Goal: Complete application form: Complete application form

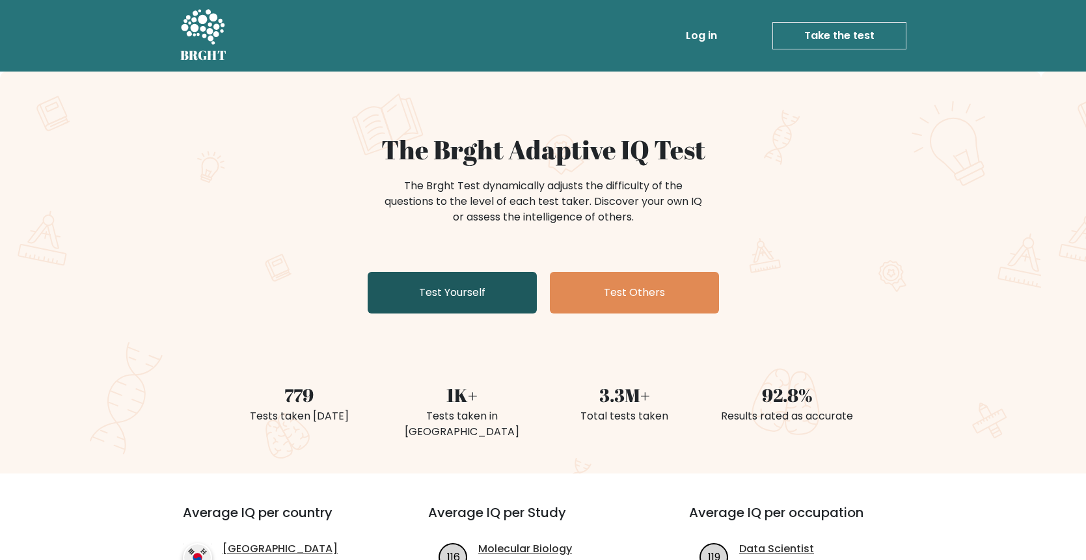
click at [459, 292] on link "Test Yourself" at bounding box center [451, 293] width 169 height 42
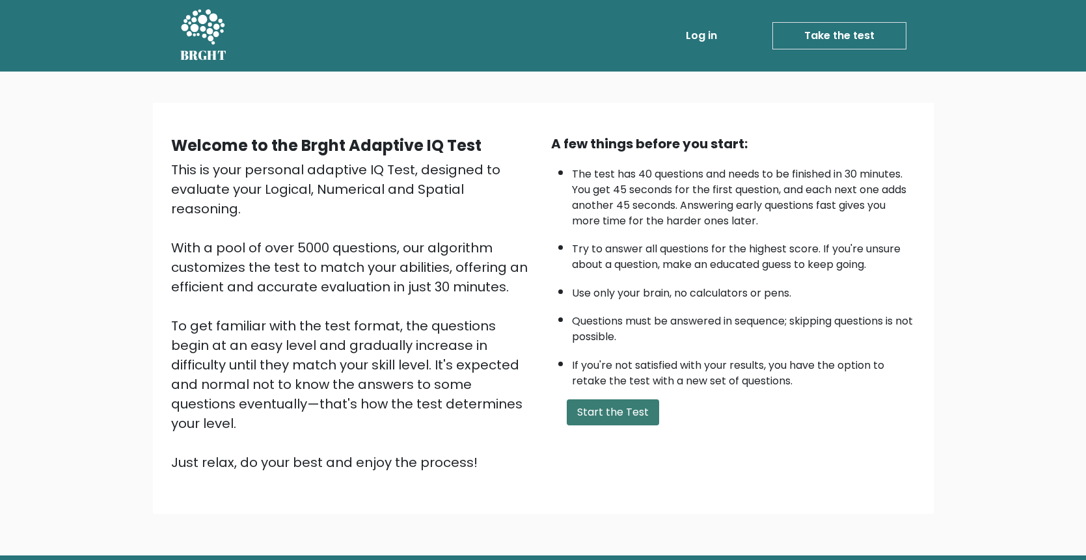
click at [630, 416] on button "Start the Test" at bounding box center [613, 412] width 92 height 26
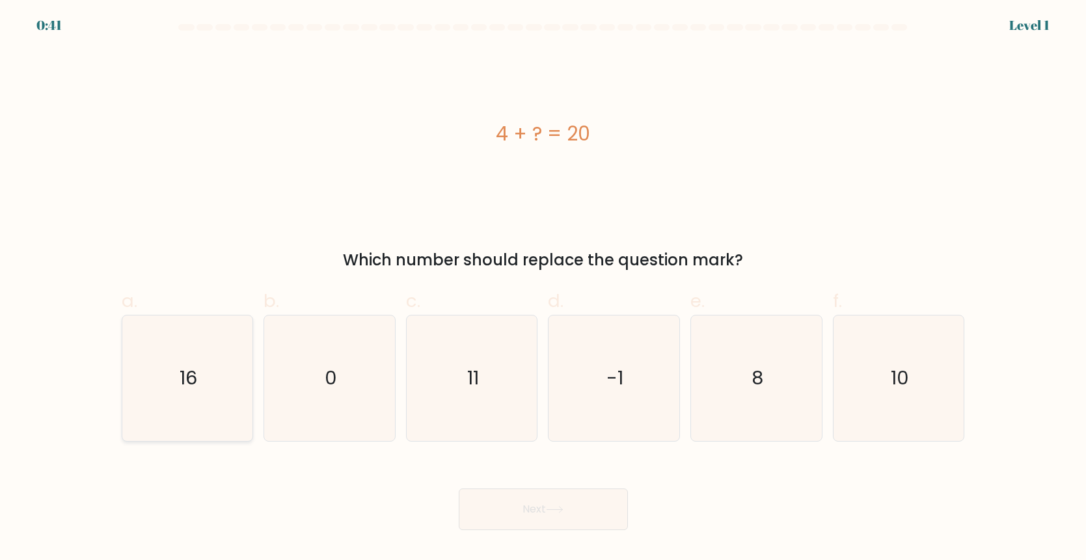
click at [219, 403] on icon "16" at bounding box center [187, 378] width 126 height 126
click at [543, 289] on input "a. 16" at bounding box center [543, 284] width 1 height 8
radio input "true"
click at [546, 515] on button "Next" at bounding box center [543, 509] width 169 height 42
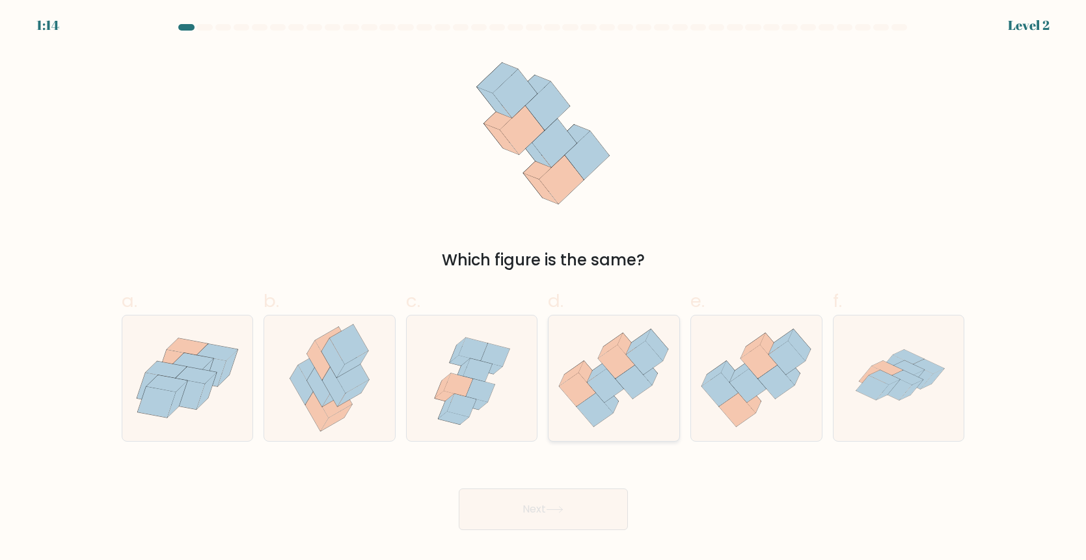
click at [613, 366] on icon at bounding box center [616, 362] width 36 height 34
click at [544, 289] on input "d." at bounding box center [543, 284] width 1 height 8
radio input "true"
click at [535, 522] on button "Next" at bounding box center [543, 509] width 169 height 42
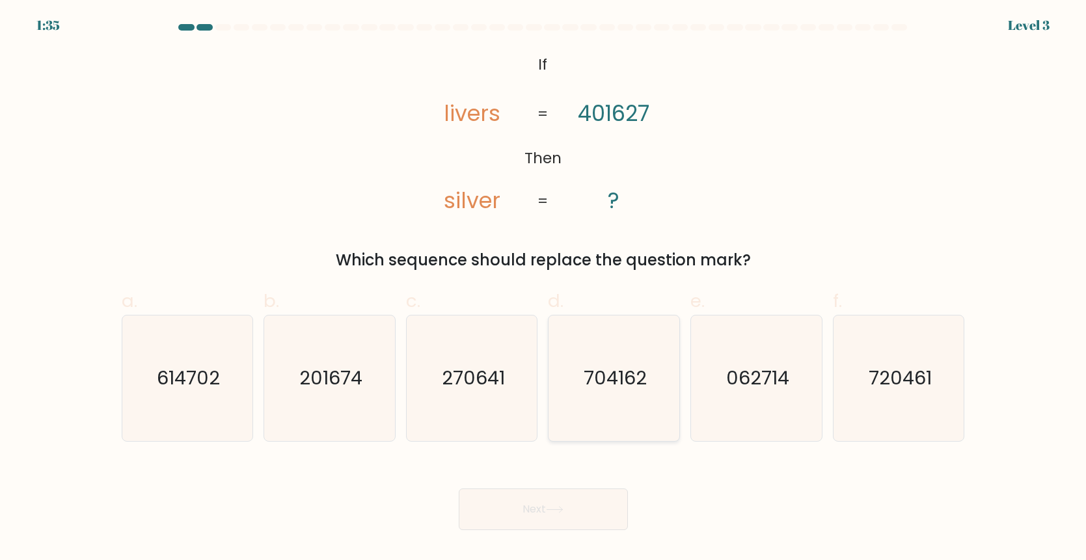
click at [658, 393] on icon "704162" at bounding box center [614, 378] width 126 height 126
click at [544, 289] on input "d. 704162" at bounding box center [543, 284] width 1 height 8
radio input "true"
click at [561, 514] on button "Next" at bounding box center [543, 509] width 169 height 42
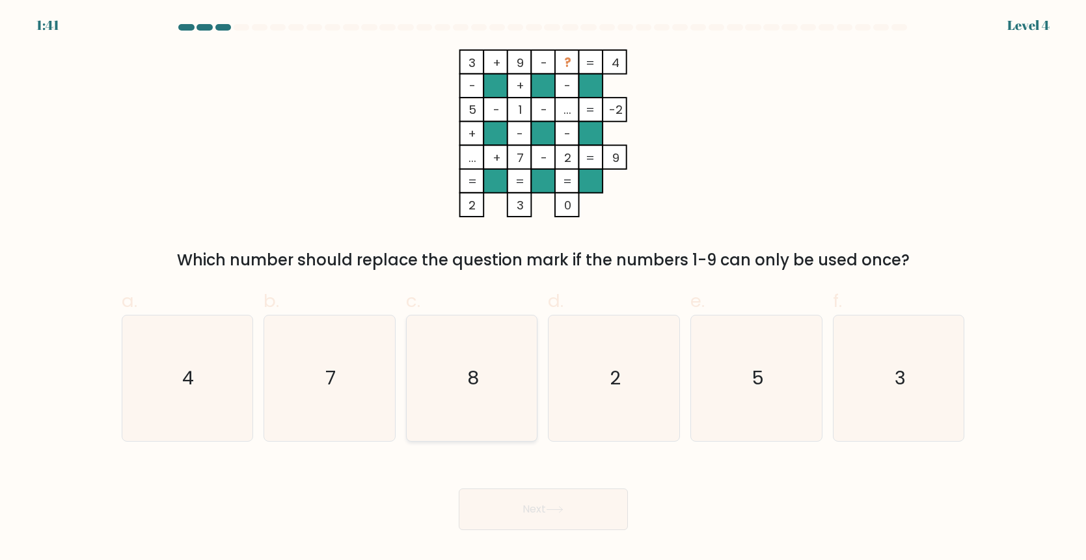
click at [496, 366] on icon "8" at bounding box center [472, 378] width 126 height 126
click at [543, 289] on input "c. 8" at bounding box center [543, 284] width 1 height 8
radio input "true"
click at [563, 505] on button "Next" at bounding box center [543, 509] width 169 height 42
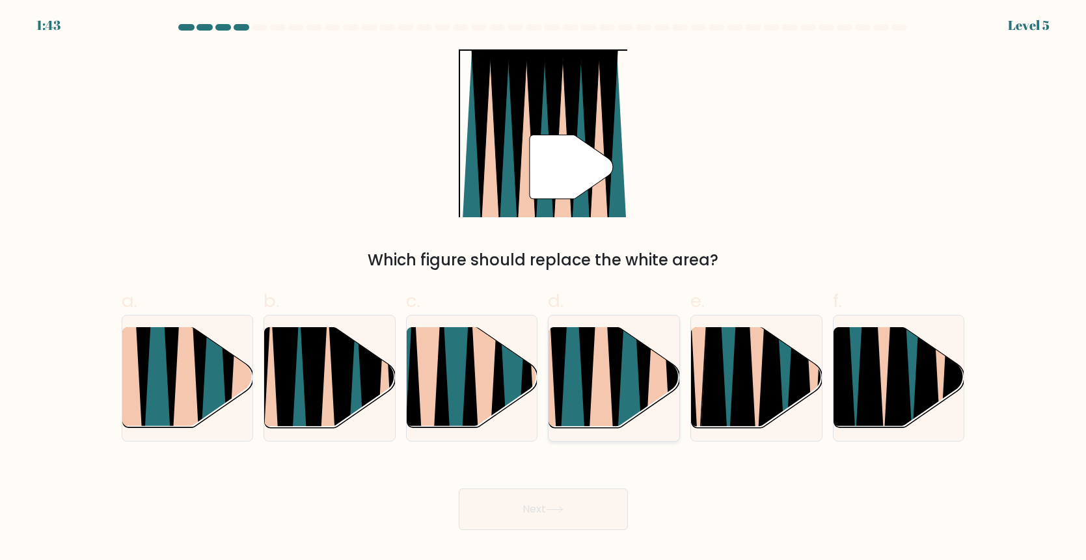
click at [602, 395] on icon at bounding box center [601, 326] width 29 height 261
click at [544, 289] on input "d." at bounding box center [543, 284] width 1 height 8
radio input "true"
click at [543, 508] on button "Next" at bounding box center [543, 509] width 169 height 42
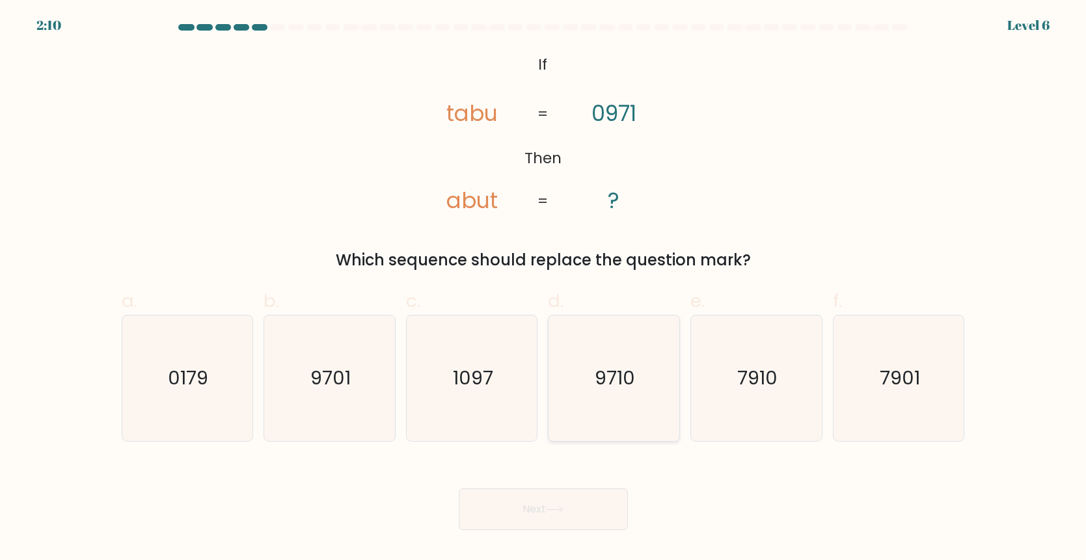
click at [617, 392] on icon "9710" at bounding box center [614, 378] width 126 height 126
click at [544, 289] on input "d. 9710" at bounding box center [543, 284] width 1 height 8
radio input "true"
click at [533, 518] on button "Next" at bounding box center [543, 509] width 169 height 42
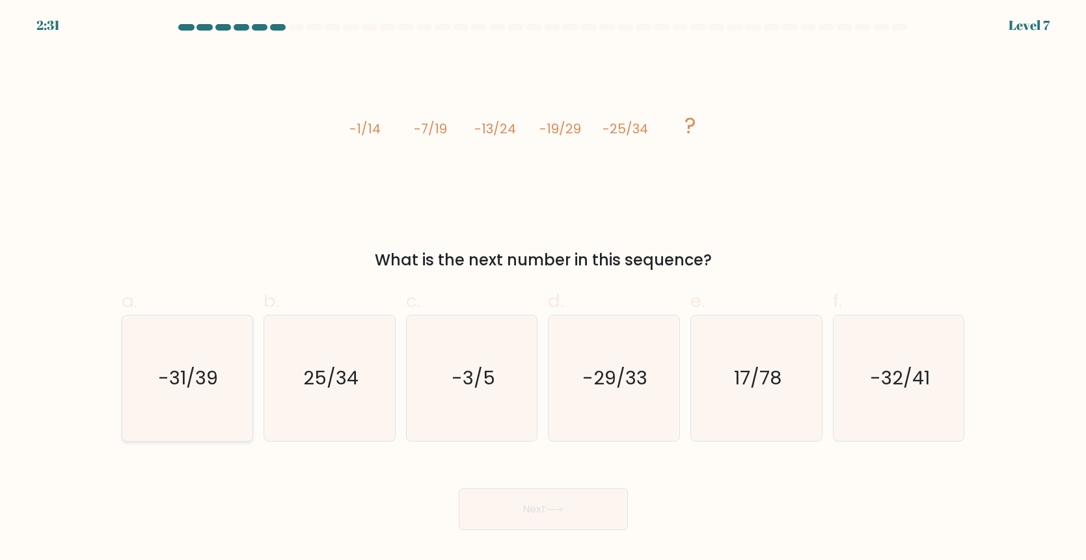
click at [198, 375] on text "-31/39" at bounding box center [189, 378] width 60 height 26
click at [543, 289] on input "a. -31/39" at bounding box center [543, 284] width 1 height 8
radio input "true"
click at [546, 516] on button "Next" at bounding box center [543, 509] width 169 height 42
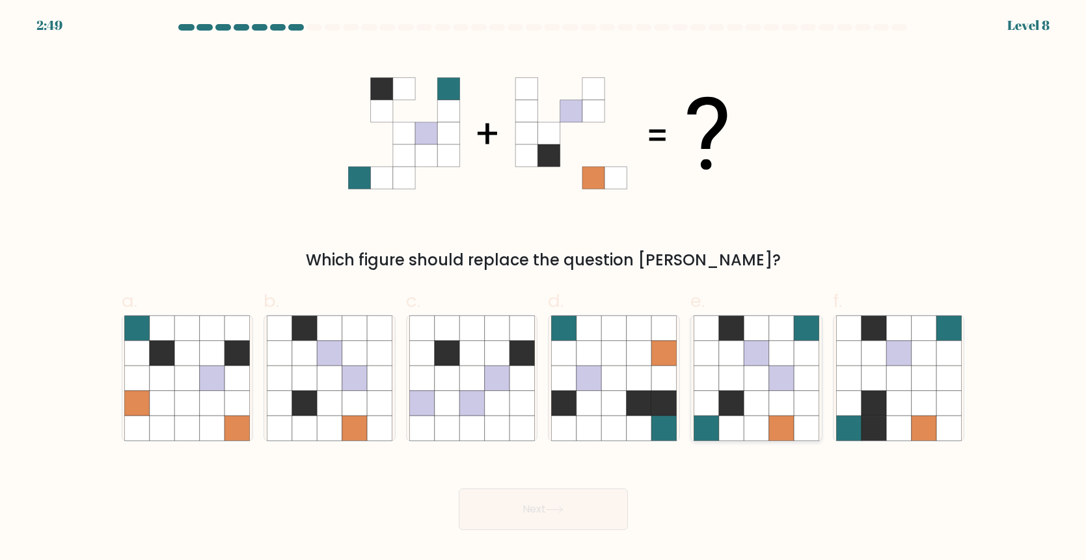
click at [773, 375] on icon at bounding box center [781, 378] width 25 height 25
click at [544, 289] on input "e." at bounding box center [543, 284] width 1 height 8
radio input "true"
click at [563, 529] on button "Next" at bounding box center [543, 509] width 169 height 42
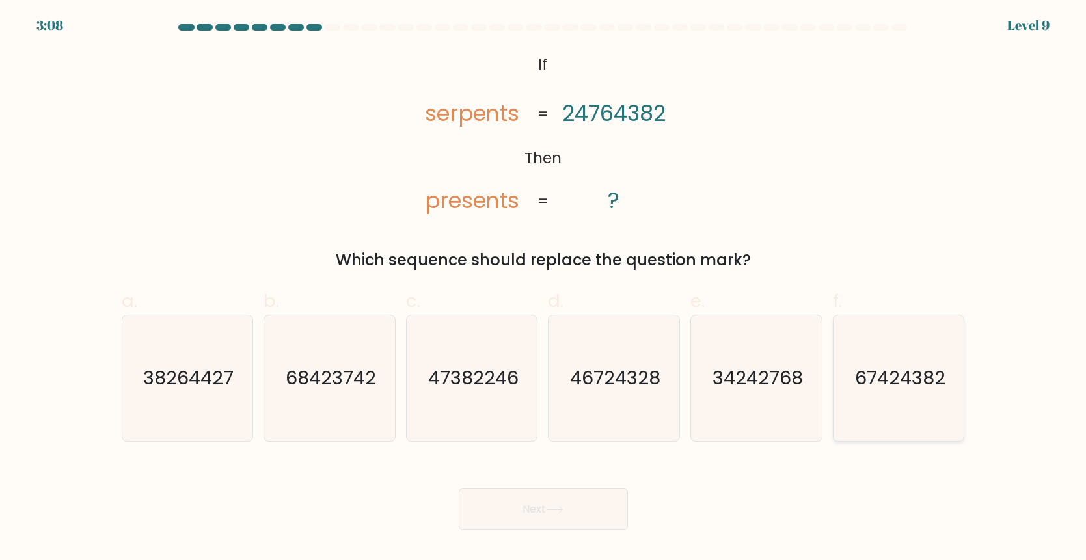
click at [901, 397] on icon "67424382" at bounding box center [899, 378] width 126 height 126
click at [544, 289] on input "f. 67424382" at bounding box center [543, 284] width 1 height 8
radio input "true"
click at [518, 513] on button "Next" at bounding box center [543, 509] width 169 height 42
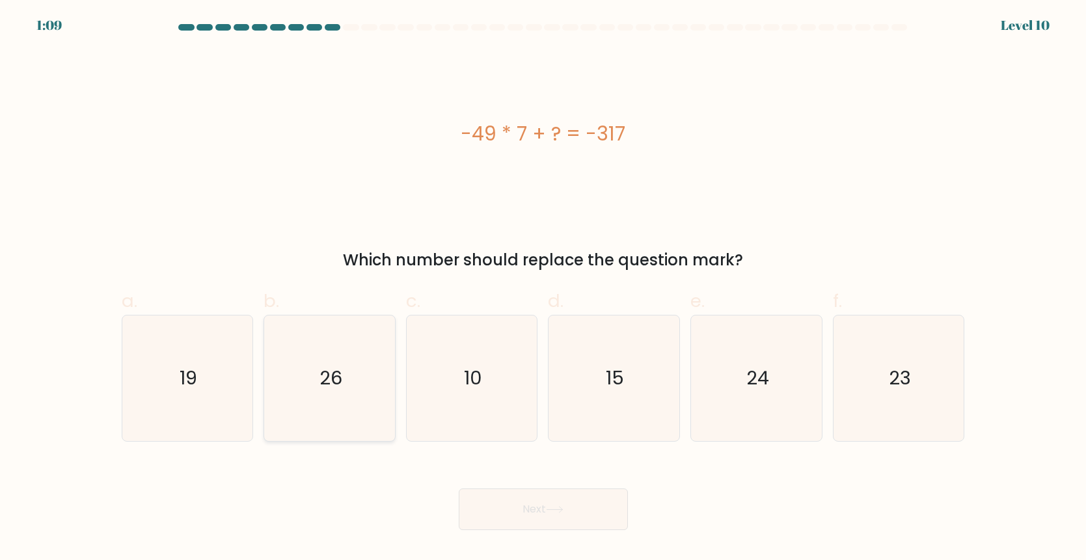
click at [336, 374] on text "26" at bounding box center [330, 378] width 23 height 26
click at [543, 289] on input "b. 26" at bounding box center [543, 284] width 1 height 8
radio input "true"
click at [524, 514] on button "Next" at bounding box center [543, 509] width 169 height 42
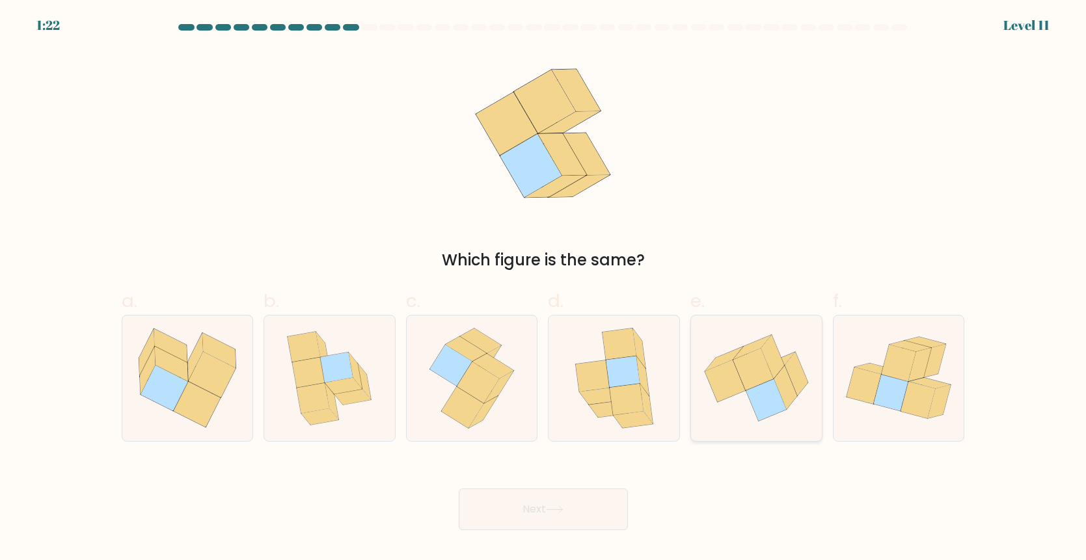
click at [777, 383] on icon at bounding box center [784, 388] width 23 height 44
click at [544, 289] on input "e." at bounding box center [543, 284] width 1 height 8
radio input "true"
click at [534, 511] on button "Next" at bounding box center [543, 509] width 169 height 42
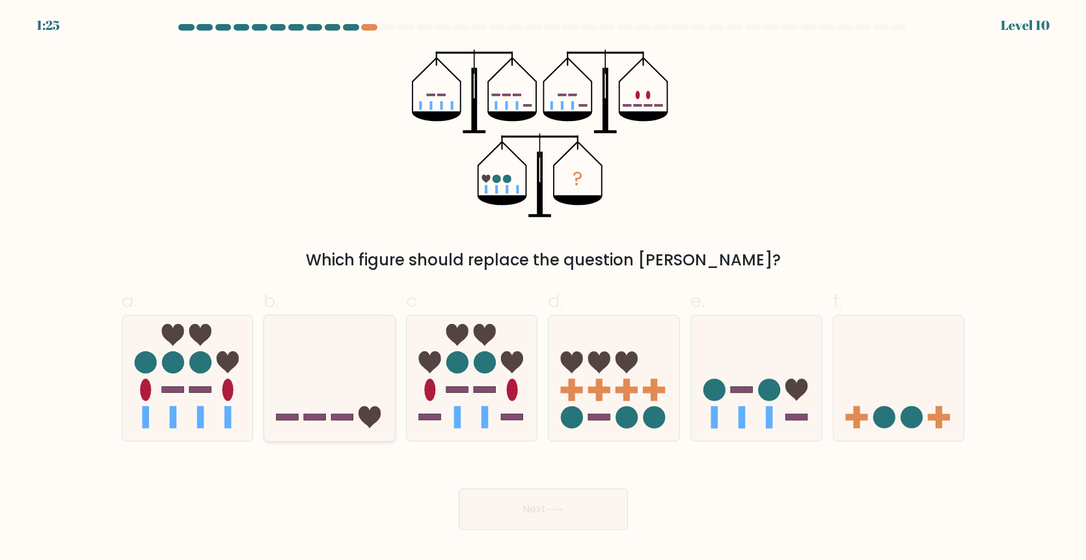
click at [350, 344] on icon at bounding box center [329, 378] width 131 height 108
click at [543, 289] on input "b." at bounding box center [543, 284] width 1 height 8
radio input "true"
click at [539, 510] on button "Next" at bounding box center [543, 509] width 169 height 42
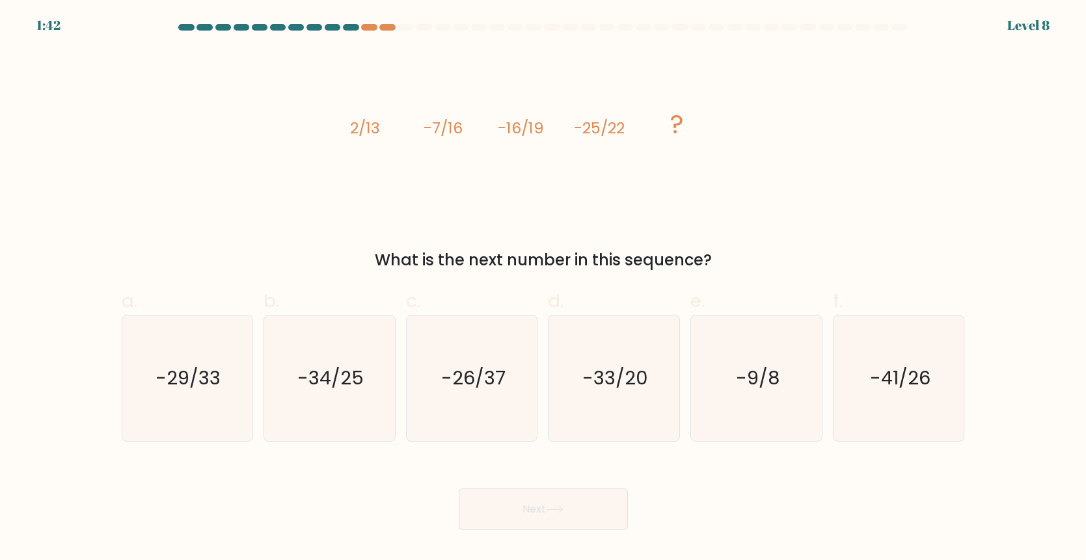
click at [353, 137] on tspan "2/13" at bounding box center [365, 127] width 30 height 21
click at [364, 375] on icon "-34/25" at bounding box center [330, 378] width 126 height 126
click at [543, 289] on input "b. -34/25" at bounding box center [543, 284] width 1 height 8
radio input "true"
click at [581, 503] on button "Next" at bounding box center [543, 509] width 169 height 42
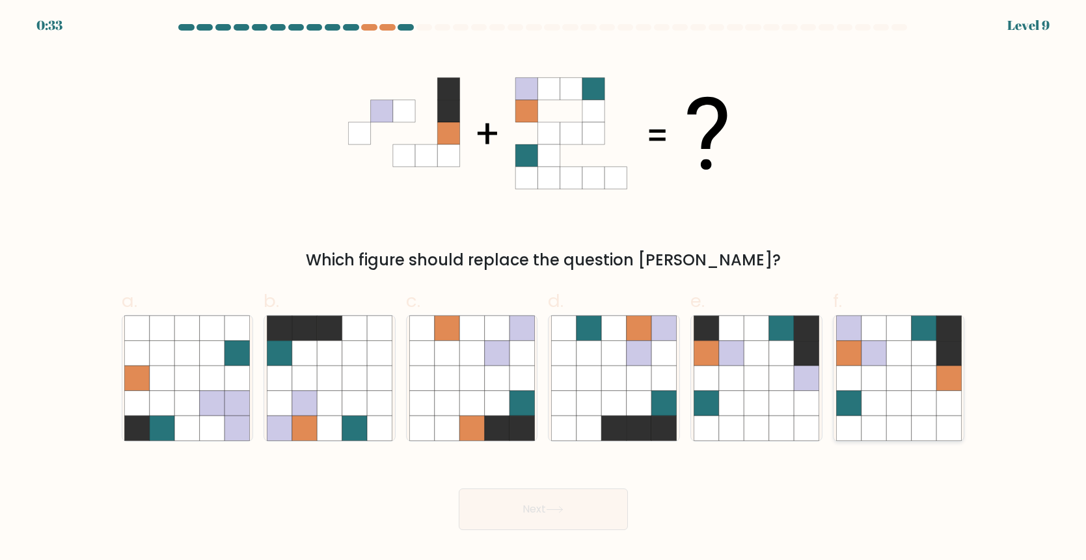
click at [901, 410] on icon at bounding box center [898, 402] width 25 height 25
click at [544, 289] on input "f." at bounding box center [543, 284] width 1 height 8
radio input "true"
click at [525, 514] on button "Next" at bounding box center [543, 509] width 169 height 42
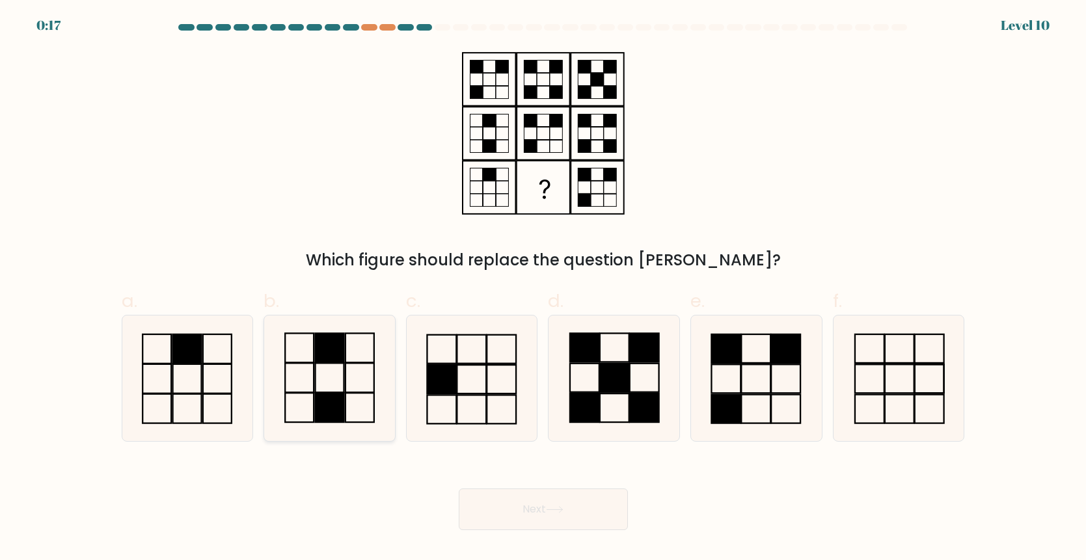
click at [332, 369] on icon at bounding box center [330, 378] width 126 height 126
click at [543, 289] on input "b." at bounding box center [543, 284] width 1 height 8
radio input "true"
click at [499, 498] on button "Next" at bounding box center [543, 509] width 169 height 42
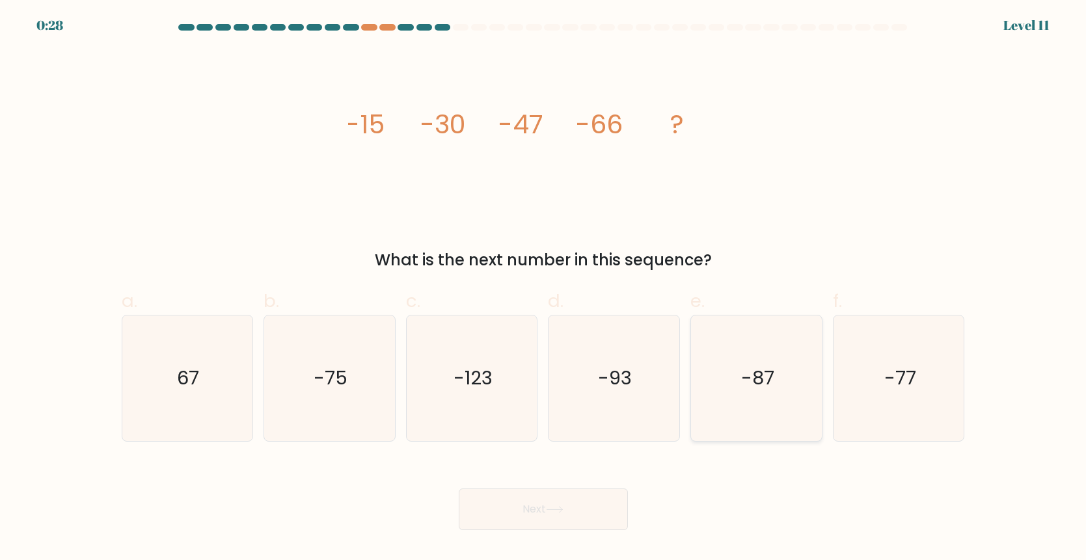
click at [761, 360] on icon "-87" at bounding box center [756, 378] width 126 height 126
click at [544, 289] on input "e. -87" at bounding box center [543, 284] width 1 height 8
radio input "true"
click at [549, 496] on button "Next" at bounding box center [543, 509] width 169 height 42
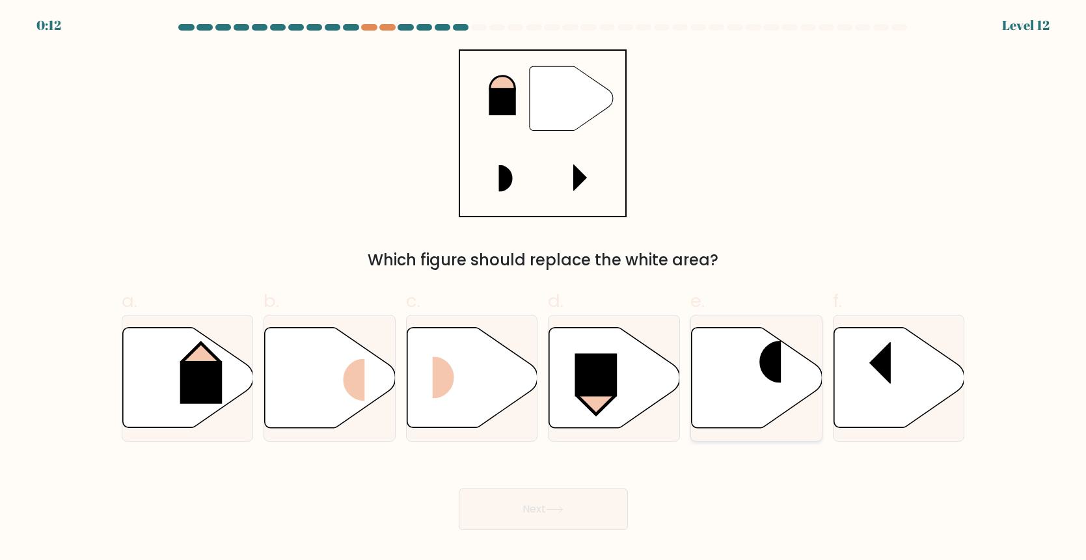
click at [784, 375] on icon at bounding box center [756, 377] width 131 height 100
click at [544, 289] on input "e." at bounding box center [543, 284] width 1 height 8
radio input "true"
click at [555, 507] on icon at bounding box center [555, 509] width 18 height 7
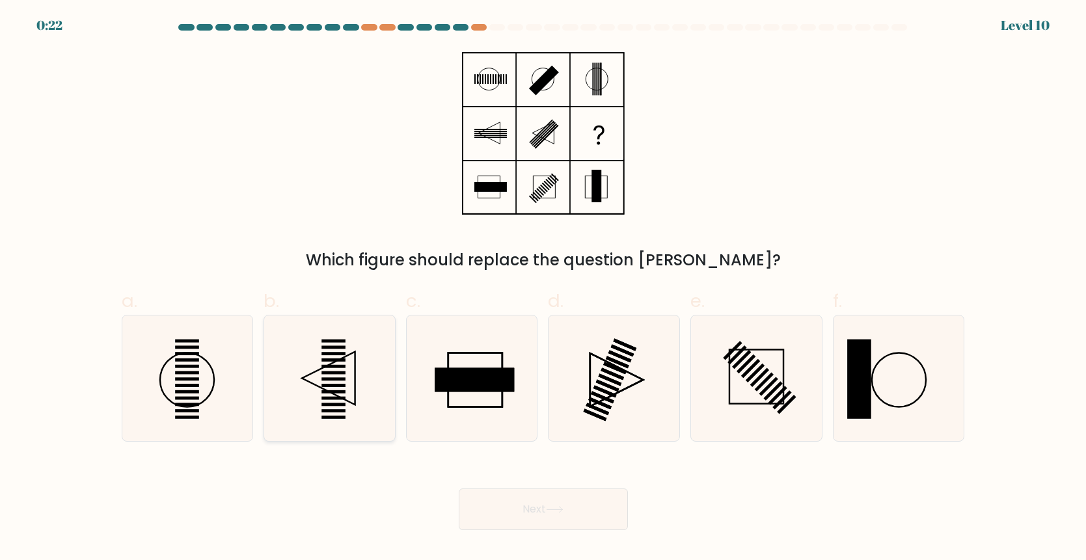
click at [341, 388] on icon at bounding box center [330, 378] width 126 height 126
click at [543, 289] on input "b." at bounding box center [543, 284] width 1 height 8
radio input "true"
click at [545, 524] on button "Next" at bounding box center [543, 509] width 169 height 42
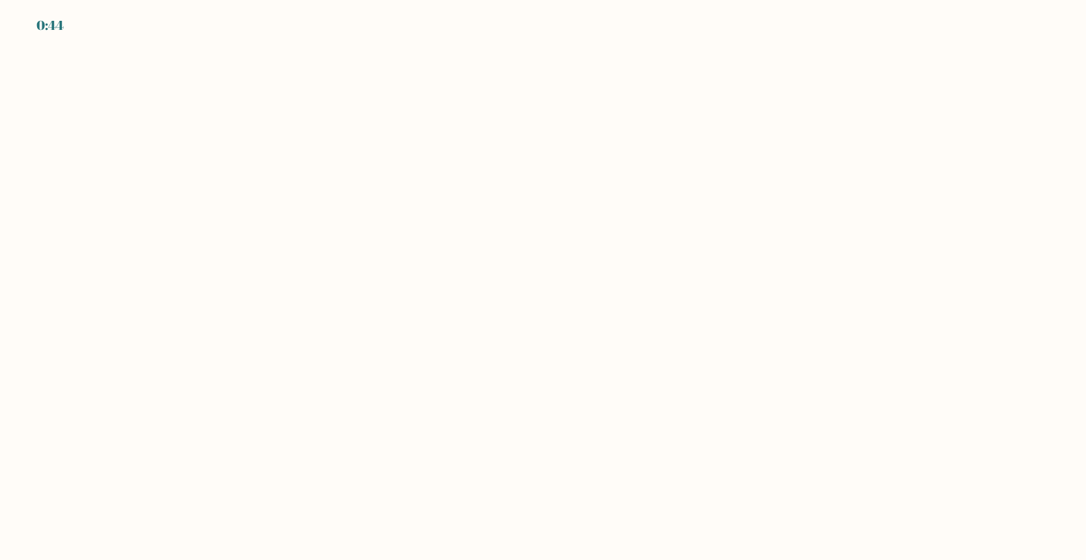
click at [645, 405] on body "0:44" at bounding box center [543, 280] width 1086 height 560
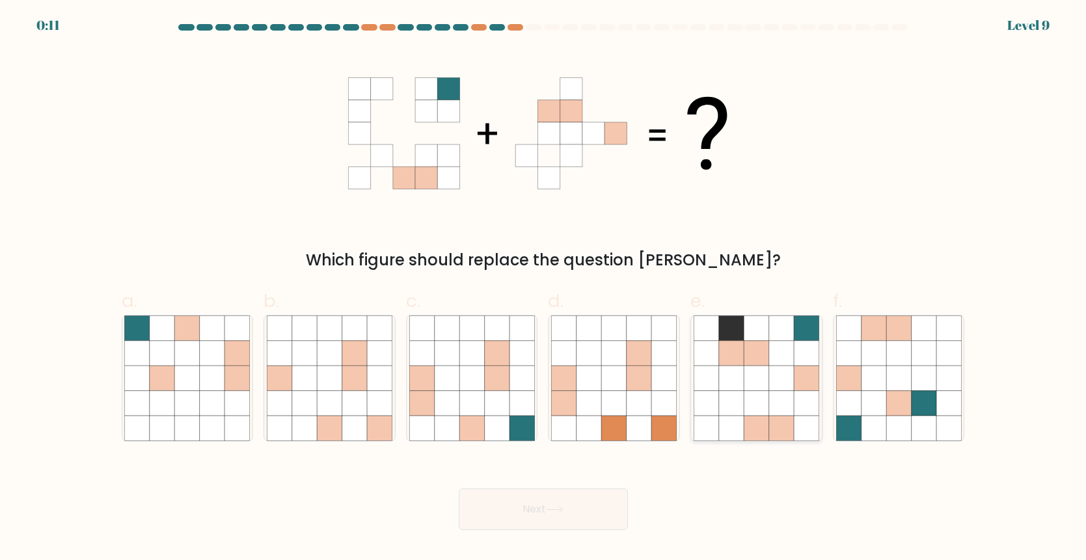
click at [769, 392] on icon at bounding box center [781, 402] width 25 height 25
click at [544, 289] on input "e." at bounding box center [543, 284] width 1 height 8
radio input "true"
click at [549, 496] on button "Next" at bounding box center [543, 509] width 169 height 42
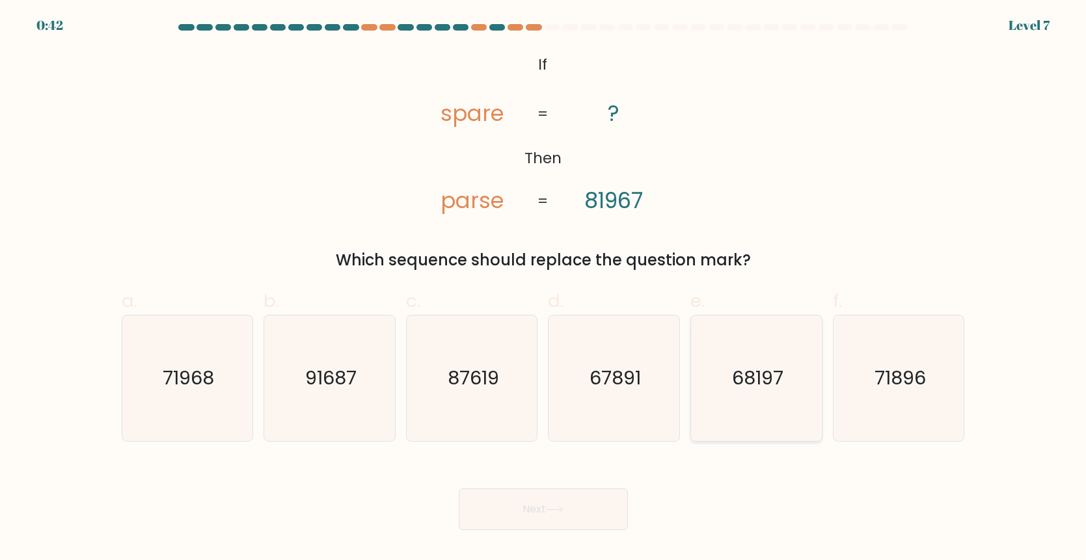
click at [792, 370] on icon "68197" at bounding box center [756, 378] width 126 height 126
click at [544, 289] on input "e. 68197" at bounding box center [543, 284] width 1 height 8
radio input "true"
click at [535, 527] on button "Next" at bounding box center [543, 509] width 169 height 42
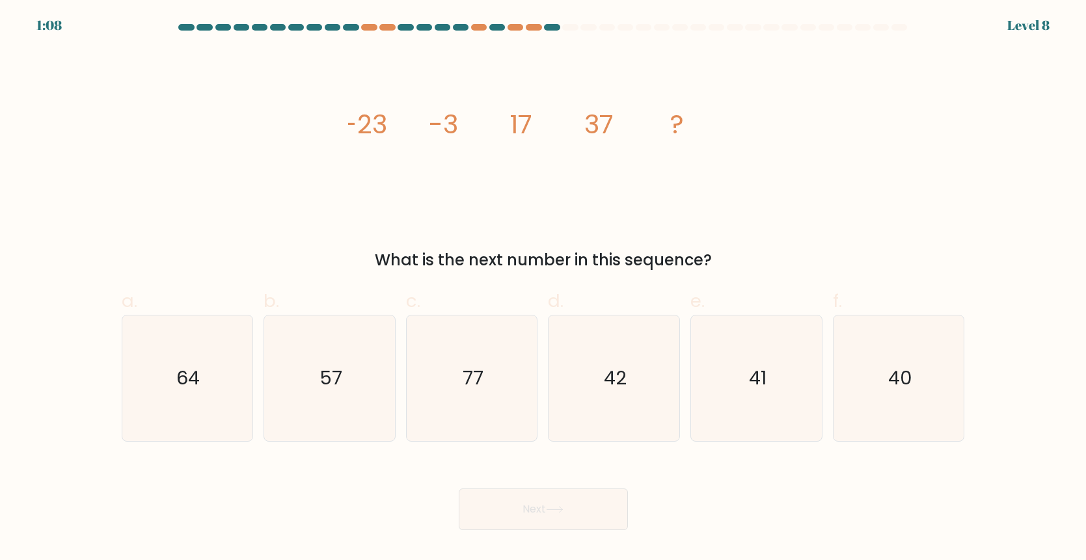
click at [311, 311] on label "b. 57" at bounding box center [329, 363] width 132 height 153
click at [543, 289] on input "b. 57" at bounding box center [543, 284] width 1 height 8
radio input "true"
click at [526, 513] on button "Next" at bounding box center [543, 509] width 169 height 42
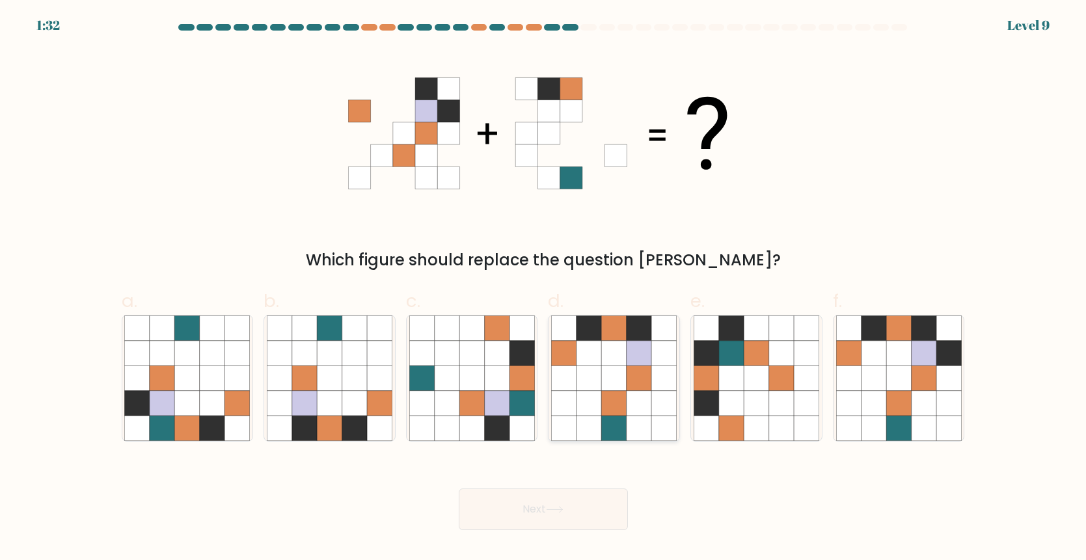
click at [611, 390] on icon at bounding box center [614, 402] width 25 height 25
click at [544, 289] on input "d." at bounding box center [543, 284] width 1 height 8
radio input "true"
click at [901, 390] on icon at bounding box center [898, 378] width 25 height 25
click at [544, 289] on input "f." at bounding box center [543, 284] width 1 height 8
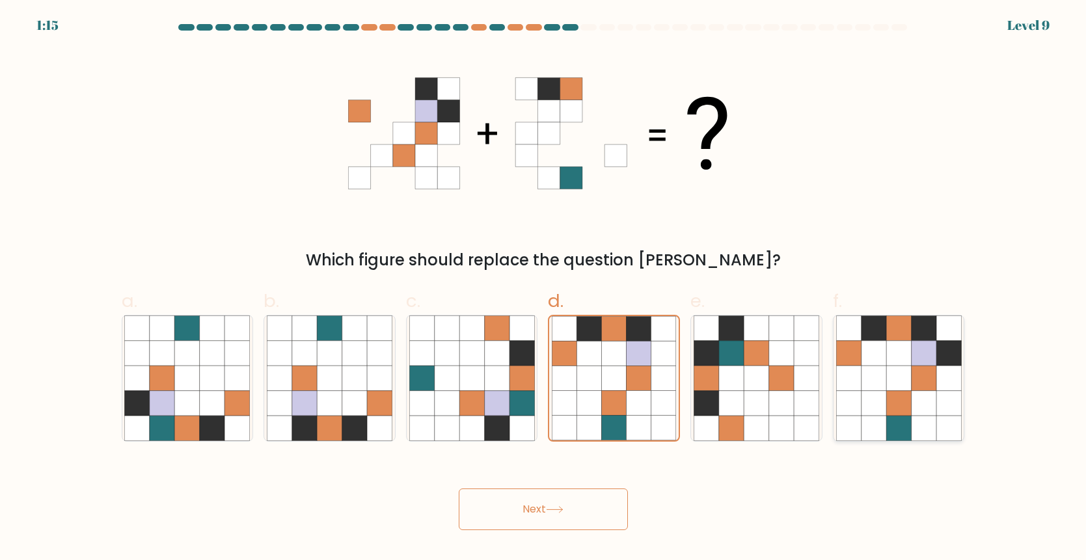
radio input "true"
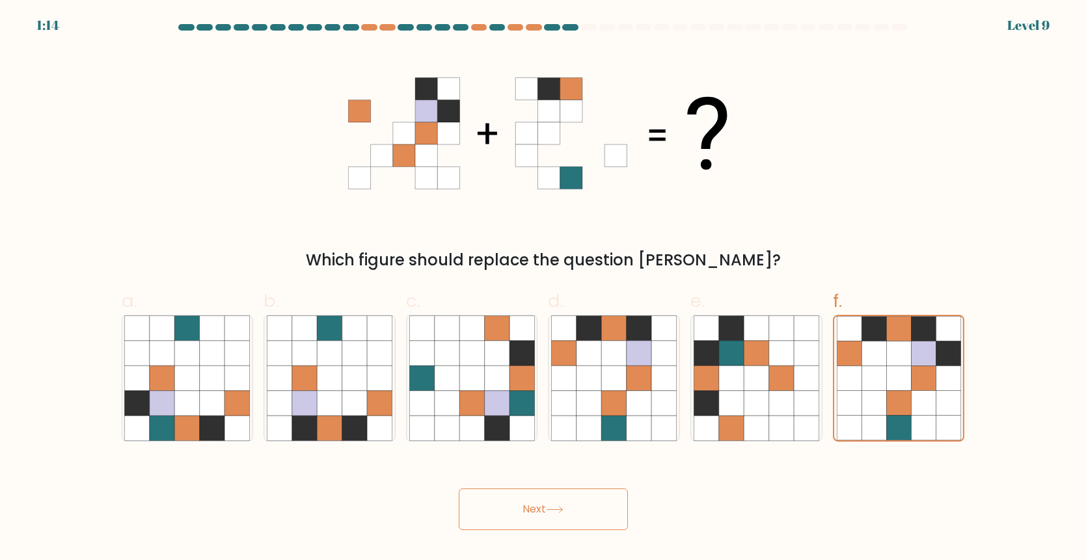
click at [558, 511] on icon at bounding box center [555, 509] width 18 height 7
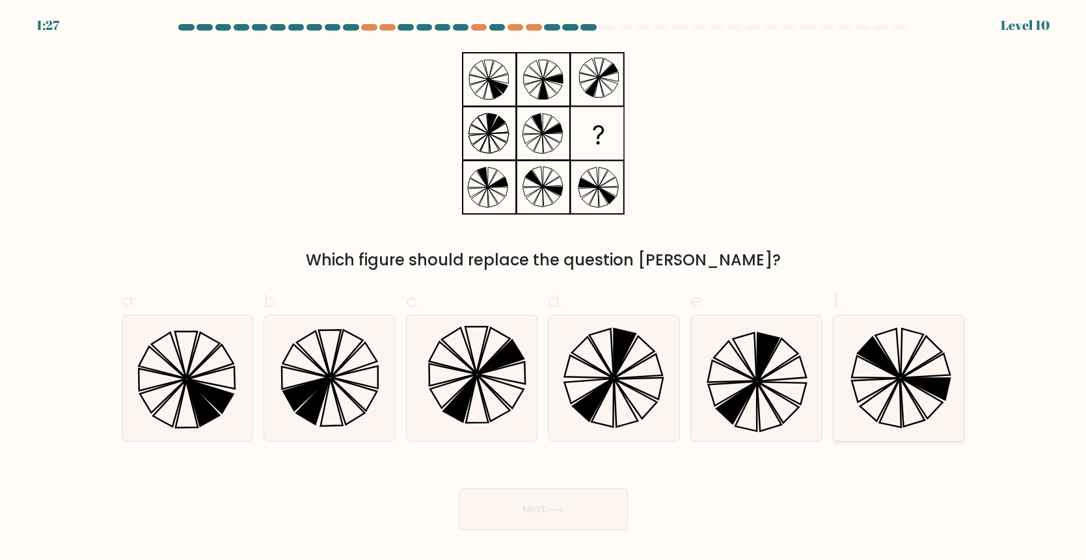
click at [909, 374] on icon at bounding box center [899, 378] width 126 height 126
click at [544, 289] on input "f." at bounding box center [543, 284] width 1 height 8
radio input "true"
click at [577, 499] on button "Next" at bounding box center [543, 509] width 169 height 42
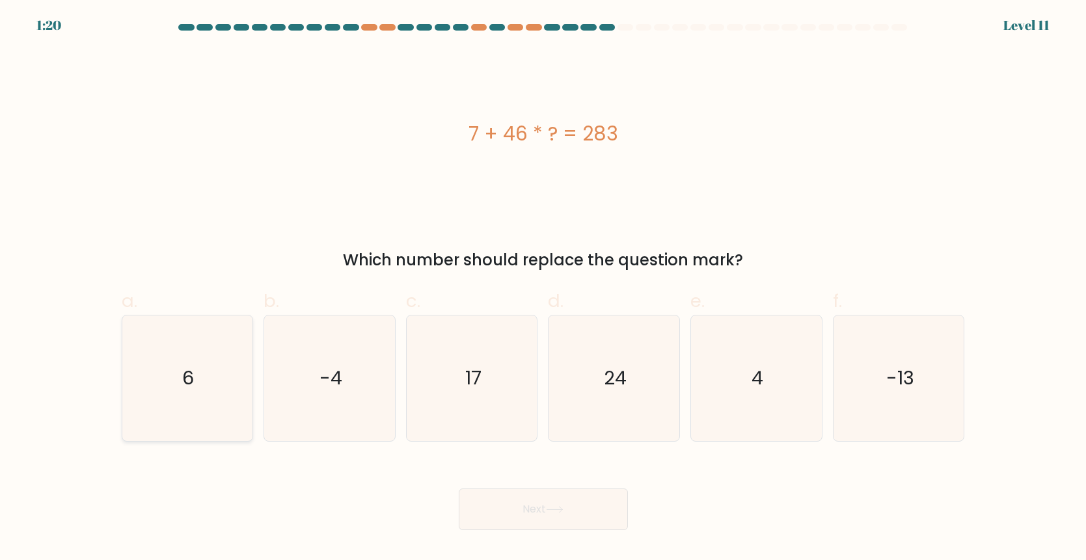
click at [198, 368] on icon "6" at bounding box center [187, 378] width 126 height 126
click at [543, 289] on input "a. 6" at bounding box center [543, 284] width 1 height 8
radio input "true"
click at [591, 505] on button "Next" at bounding box center [543, 509] width 169 height 42
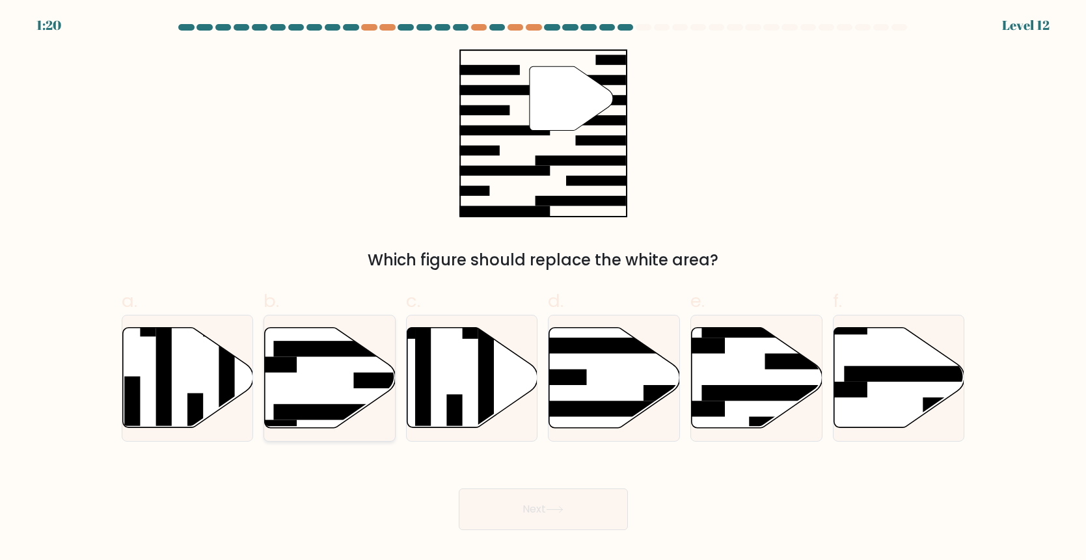
click at [340, 389] on icon at bounding box center [330, 377] width 131 height 100
click at [543, 289] on input "b." at bounding box center [543, 284] width 1 height 8
radio input "true"
click at [565, 513] on button "Next" at bounding box center [543, 509] width 169 height 42
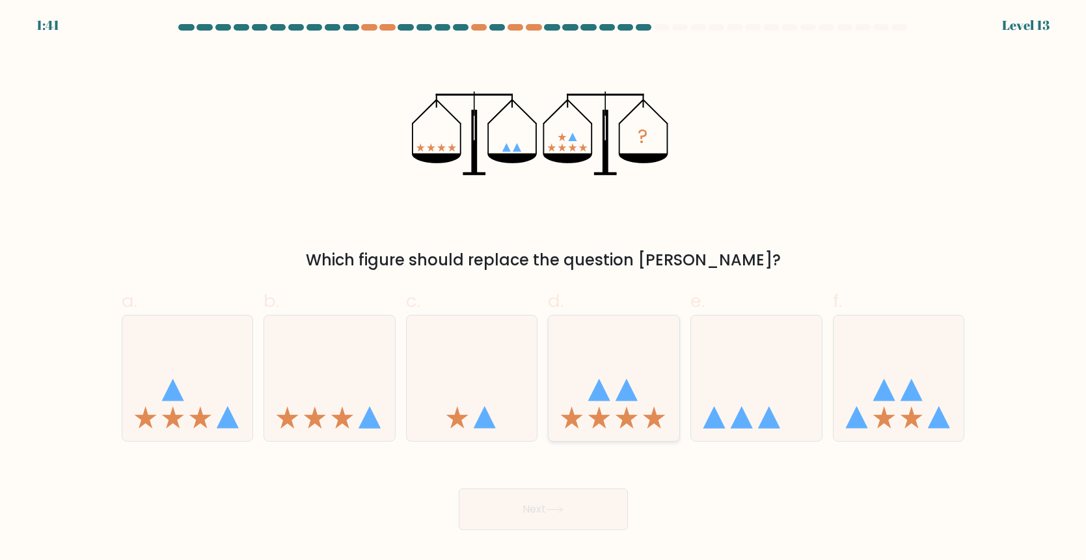
click at [630, 415] on icon at bounding box center [613, 378] width 131 height 108
click at [544, 289] on input "d." at bounding box center [543, 284] width 1 height 8
radio input "true"
click at [568, 487] on div "Next" at bounding box center [543, 493] width 859 height 73
click at [557, 506] on icon at bounding box center [555, 509] width 18 height 7
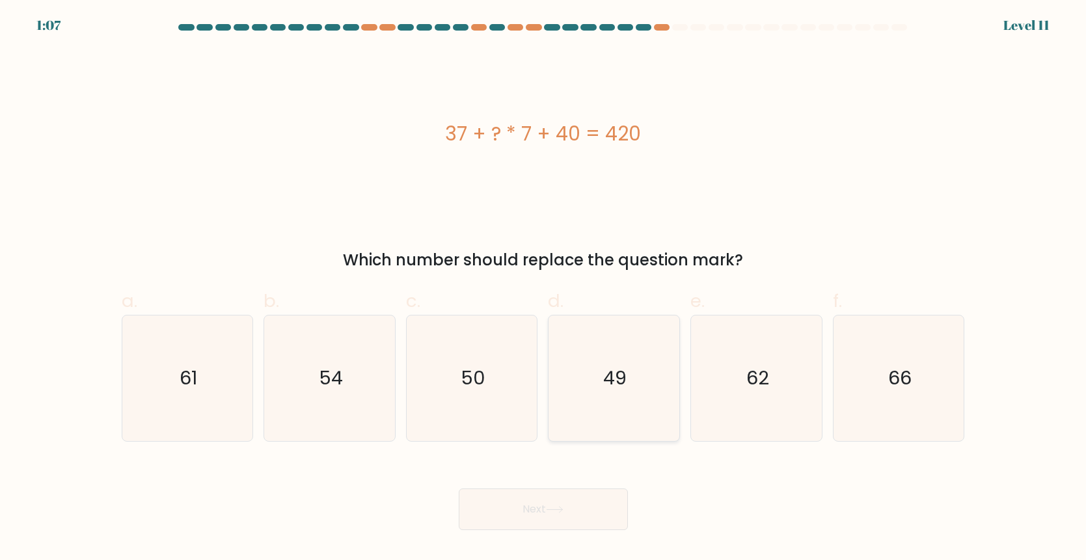
click at [611, 378] on text "49" at bounding box center [615, 378] width 23 height 26
click at [544, 289] on input "d. 49" at bounding box center [543, 284] width 1 height 8
radio input "true"
click at [554, 513] on button "Next" at bounding box center [543, 509] width 169 height 42
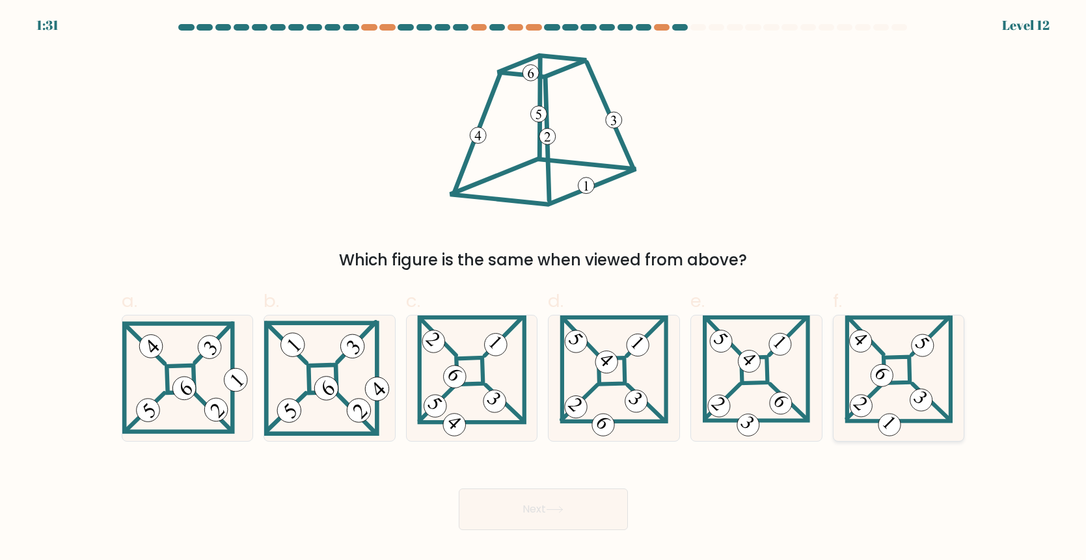
click at [901, 367] on icon at bounding box center [898, 378] width 108 height 126
click at [544, 289] on input "f." at bounding box center [543, 284] width 1 height 8
radio input "true"
click at [559, 521] on button "Next" at bounding box center [543, 509] width 169 height 42
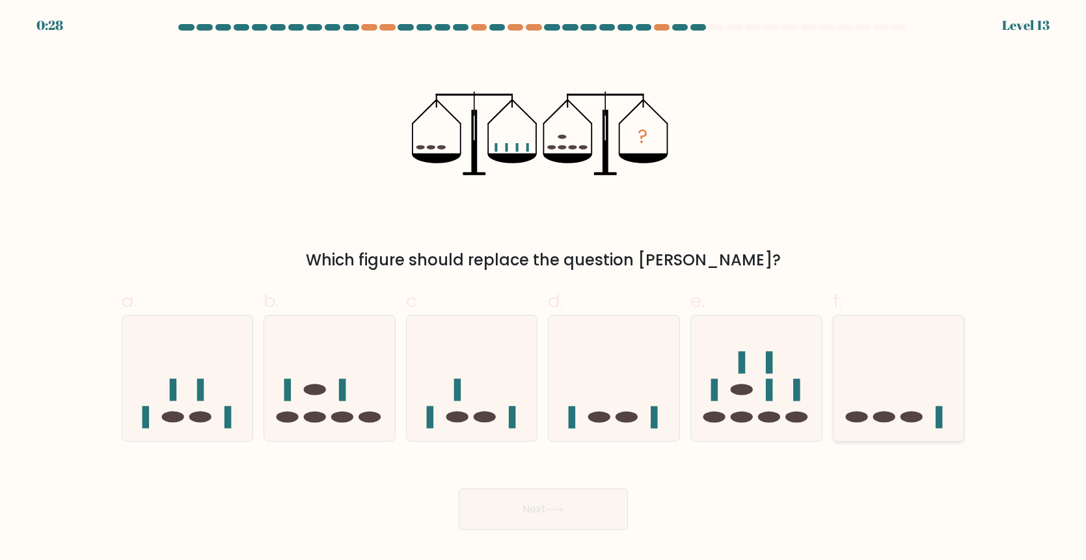
click at [912, 407] on icon at bounding box center [898, 378] width 131 height 108
click at [544, 289] on input "f." at bounding box center [543, 284] width 1 height 8
radio input "true"
click at [515, 512] on button "Next" at bounding box center [543, 509] width 169 height 42
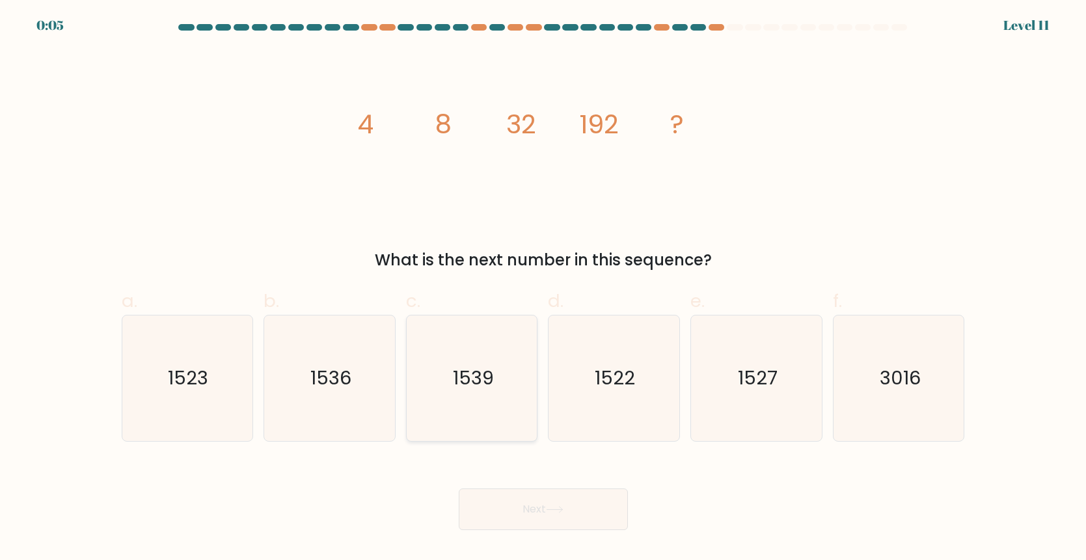
click at [468, 342] on icon "1539" at bounding box center [472, 378] width 126 height 126
click at [543, 289] on input "c. 1539" at bounding box center [543, 284] width 1 height 8
radio input "true"
click at [550, 523] on button "Next" at bounding box center [543, 509] width 169 height 42
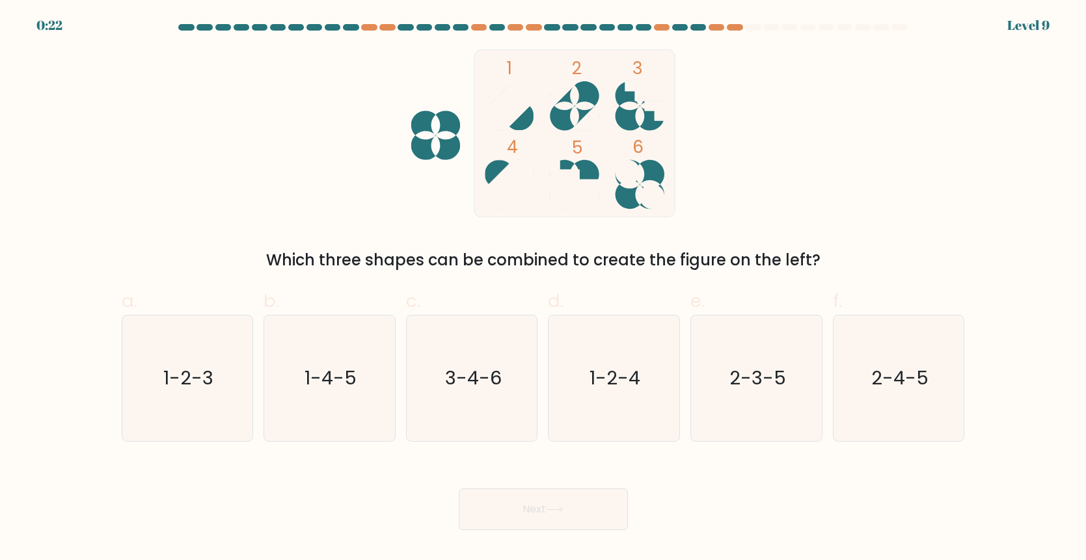
drag, startPoint x: 652, startPoint y: 194, endPoint x: 618, endPoint y: 191, distance: 34.6
click at [628, 194] on g at bounding box center [639, 184] width 49 height 49
click at [639, 370] on text "1-2-4" at bounding box center [615, 378] width 51 height 26
click at [544, 289] on input "d. 1-2-4" at bounding box center [543, 284] width 1 height 8
radio input "true"
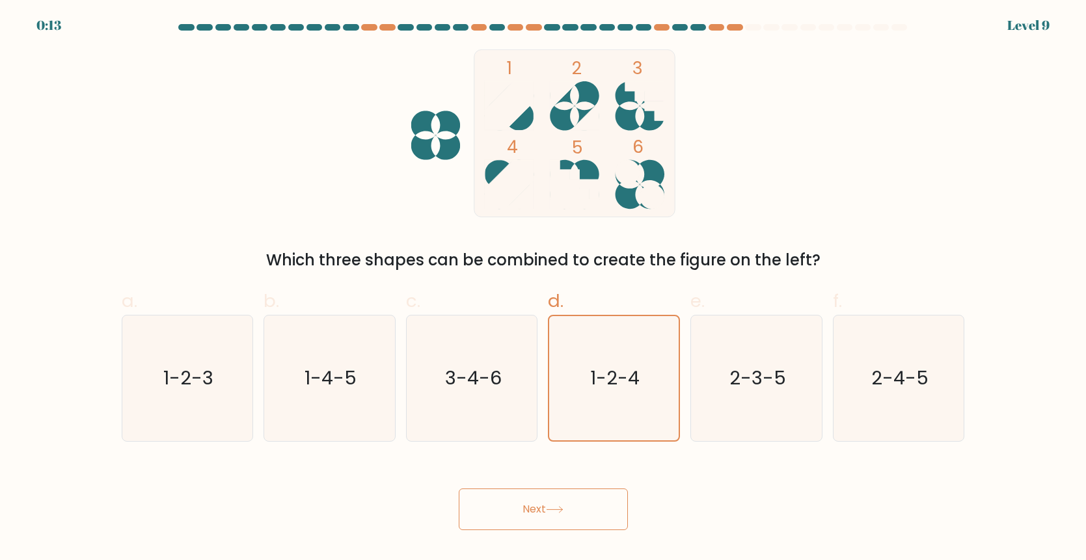
click at [534, 511] on button "Next" at bounding box center [543, 509] width 169 height 42
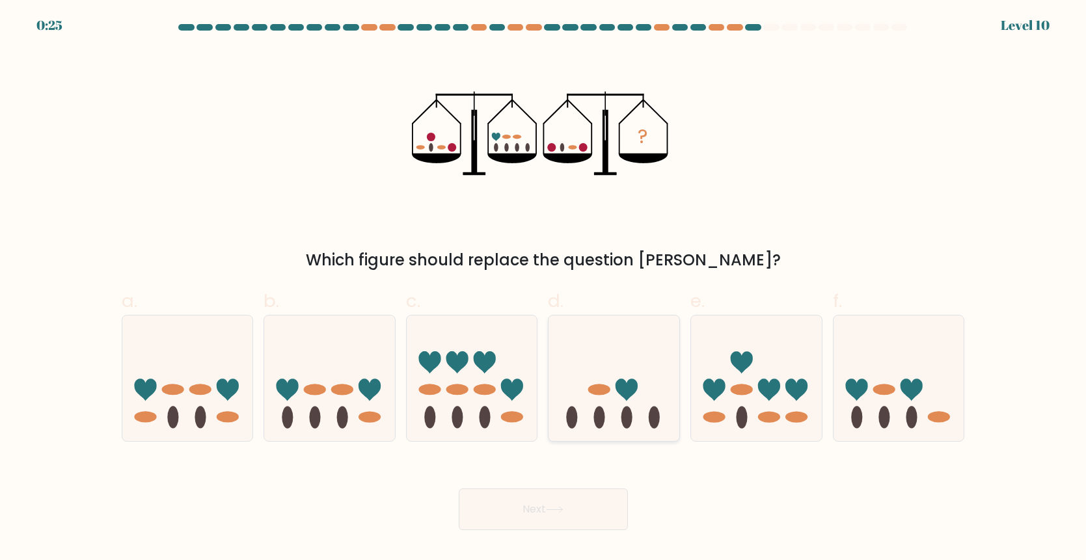
click at [613, 394] on icon at bounding box center [613, 378] width 131 height 108
click at [544, 289] on input "d." at bounding box center [543, 284] width 1 height 8
radio input "true"
click at [556, 505] on button "Next" at bounding box center [543, 509] width 169 height 42
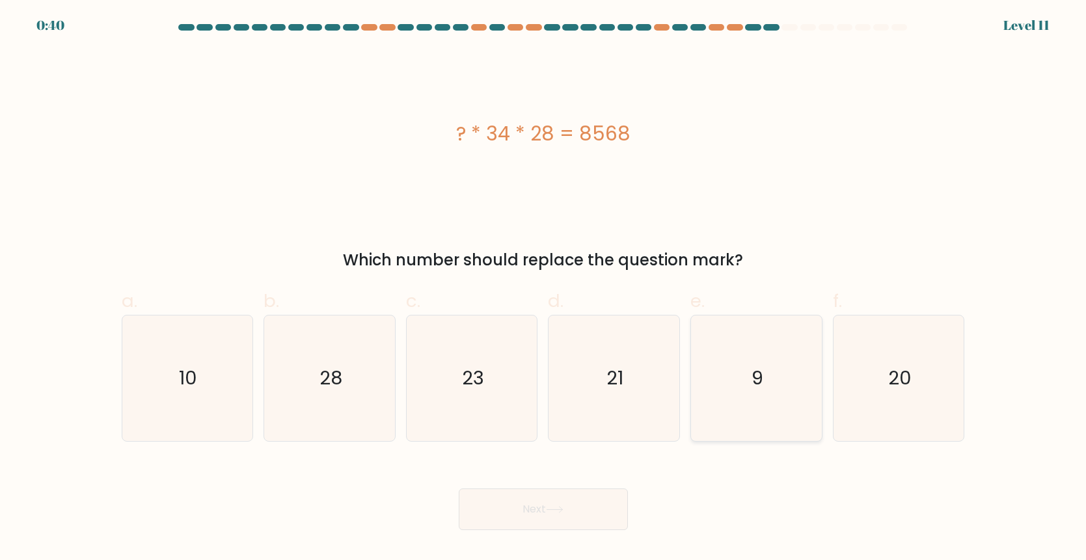
click at [767, 395] on icon "9" at bounding box center [756, 378] width 126 height 126
click at [544, 289] on input "e. 9" at bounding box center [543, 284] width 1 height 8
radio input "true"
click at [522, 516] on button "Next" at bounding box center [543, 509] width 169 height 42
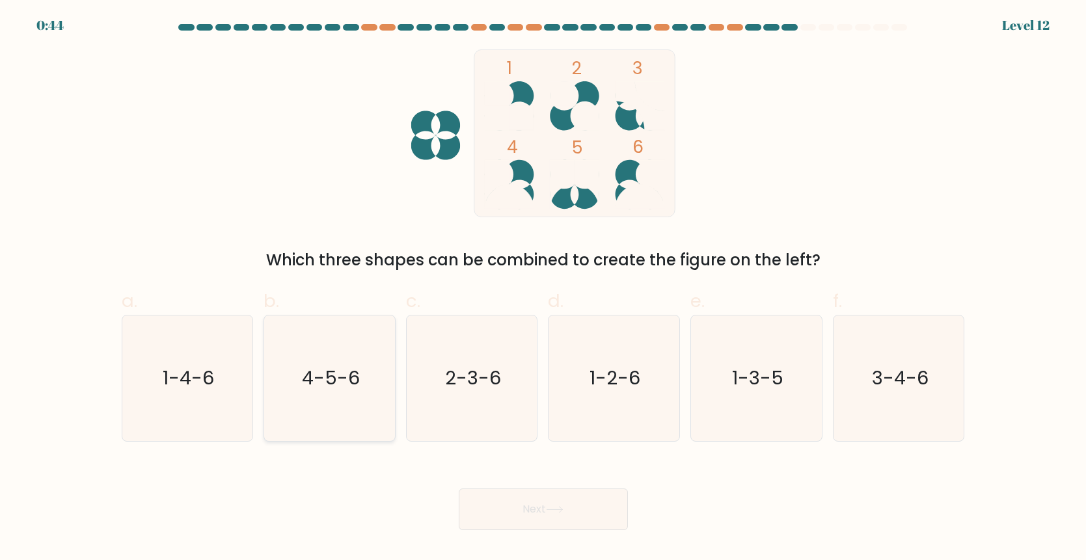
click at [327, 397] on icon "4-5-6" at bounding box center [330, 378] width 126 height 126
click at [543, 289] on input "b. 4-5-6" at bounding box center [543, 284] width 1 height 8
radio input "true"
click at [544, 516] on button "Next" at bounding box center [543, 509] width 169 height 42
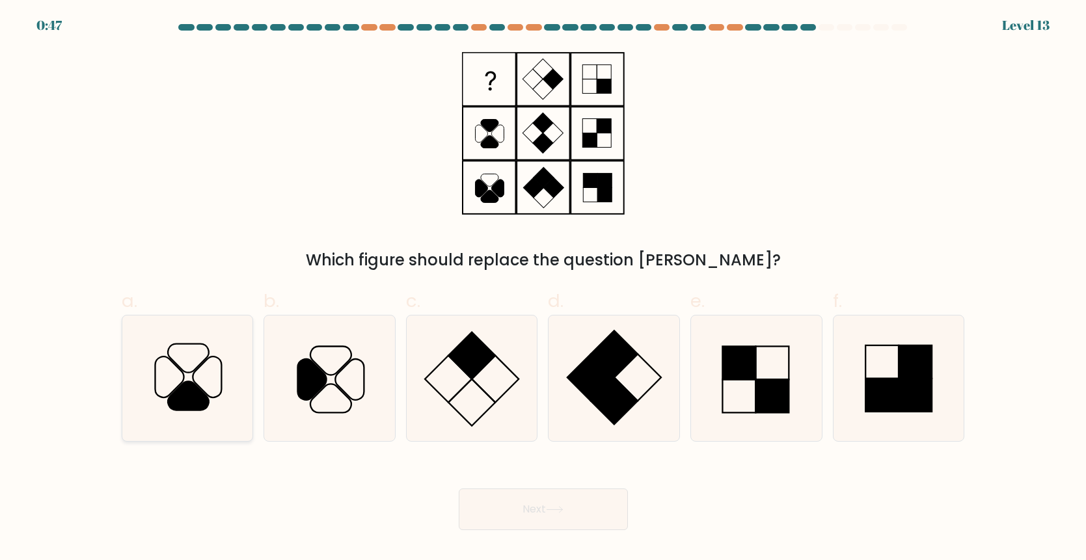
click at [209, 384] on icon at bounding box center [187, 378] width 126 height 126
click at [543, 289] on input "a." at bounding box center [543, 284] width 1 height 8
radio input "true"
click at [548, 504] on button "Next" at bounding box center [543, 509] width 169 height 42
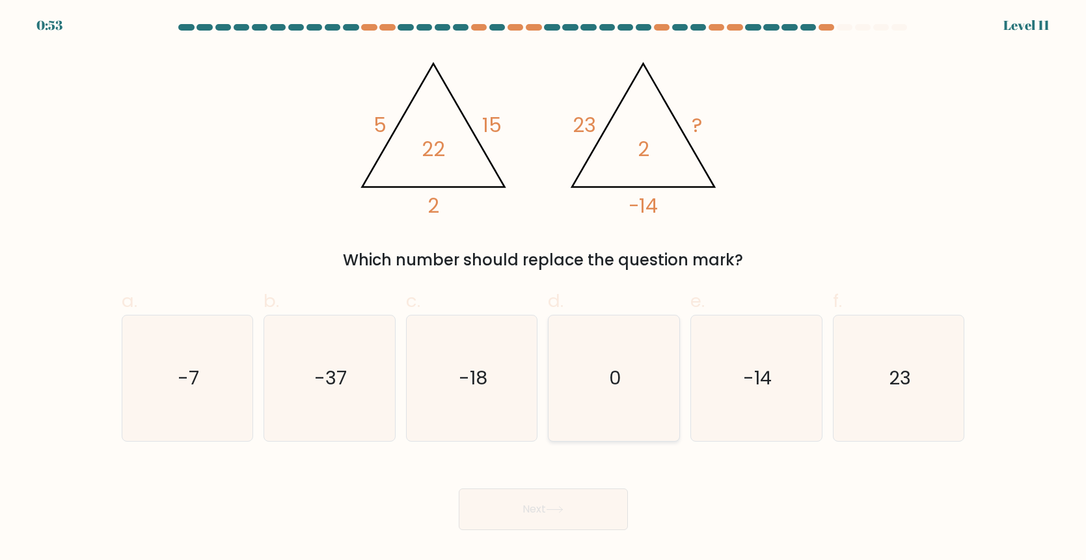
click at [615, 387] on text "0" at bounding box center [615, 378] width 12 height 26
click at [544, 289] on input "d. 0" at bounding box center [543, 284] width 1 height 8
radio input "true"
click at [581, 510] on button "Next" at bounding box center [543, 509] width 169 height 42
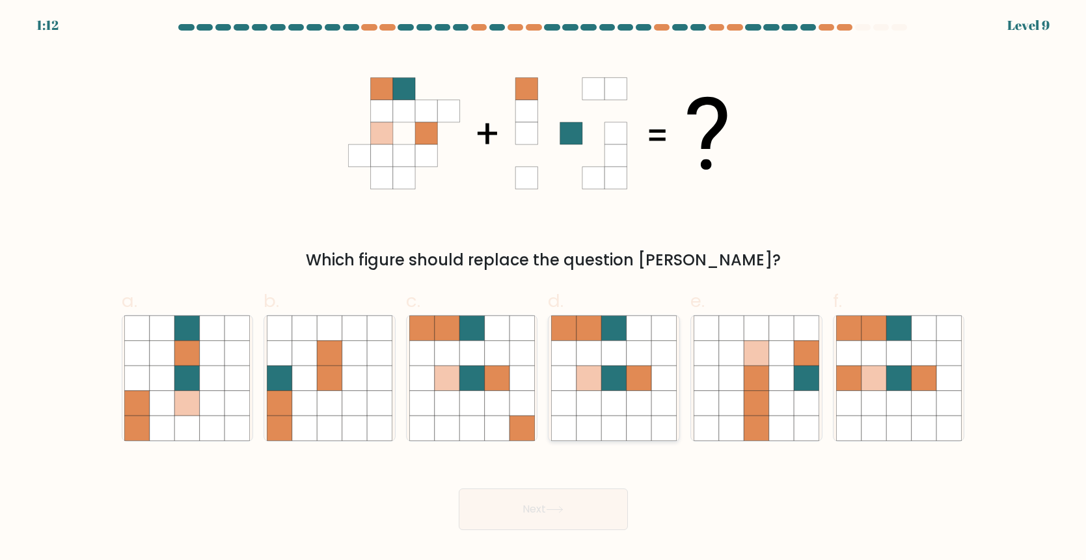
click at [622, 408] on icon at bounding box center [614, 402] width 25 height 25
click at [544, 289] on input "d." at bounding box center [543, 284] width 1 height 8
radio input "true"
click at [561, 501] on button "Next" at bounding box center [543, 509] width 169 height 42
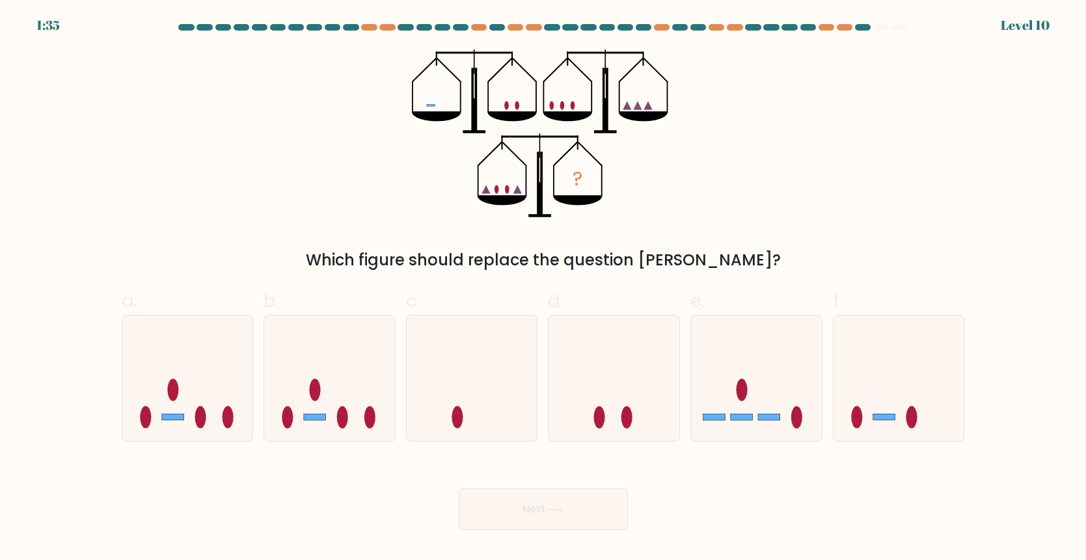
click at [648, 109] on icon at bounding box center [648, 105] width 8 height 8
click at [883, 416] on rect at bounding box center [884, 417] width 22 height 7
click at [544, 289] on input "f." at bounding box center [543, 284] width 1 height 8
radio input "true"
click at [572, 514] on button "Next" at bounding box center [543, 509] width 169 height 42
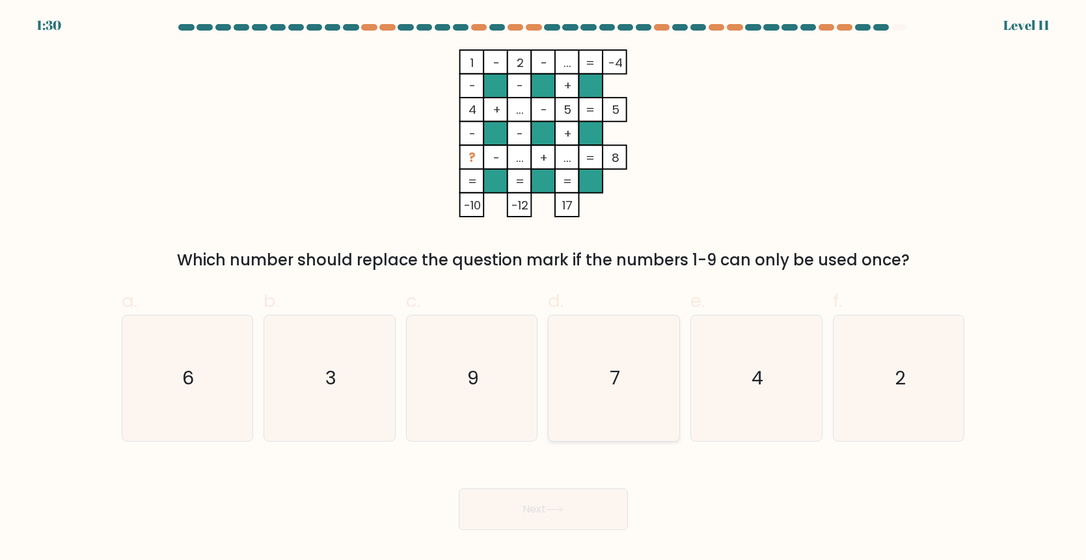
click at [619, 395] on icon "7" at bounding box center [614, 378] width 126 height 126
click at [544, 289] on input "d. 7" at bounding box center [543, 284] width 1 height 8
radio input "true"
click at [556, 516] on button "Next" at bounding box center [543, 509] width 169 height 42
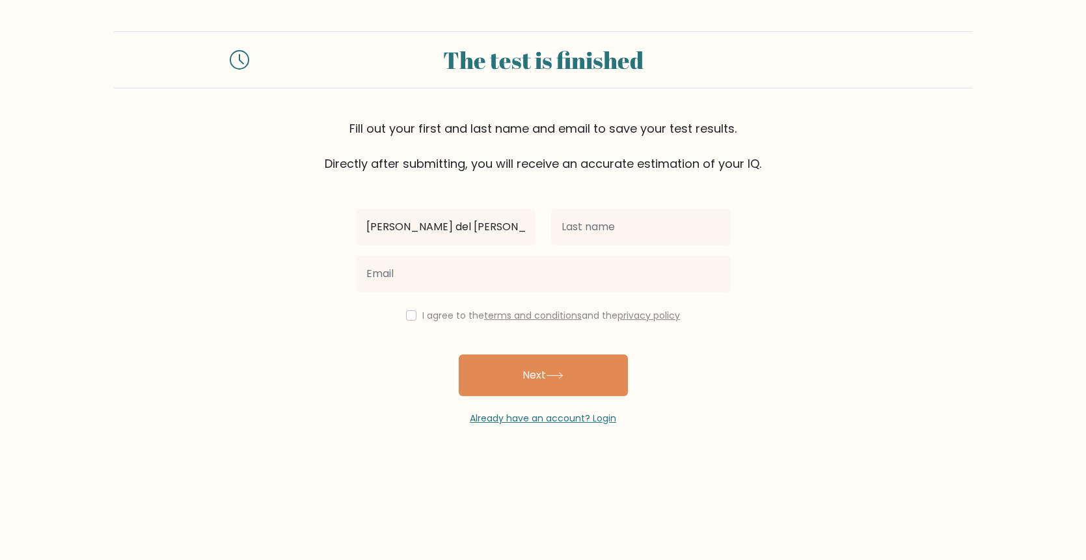
type input "[PERSON_NAME] del [PERSON_NAME]"
type input "V"
type input "[PERSON_NAME]"
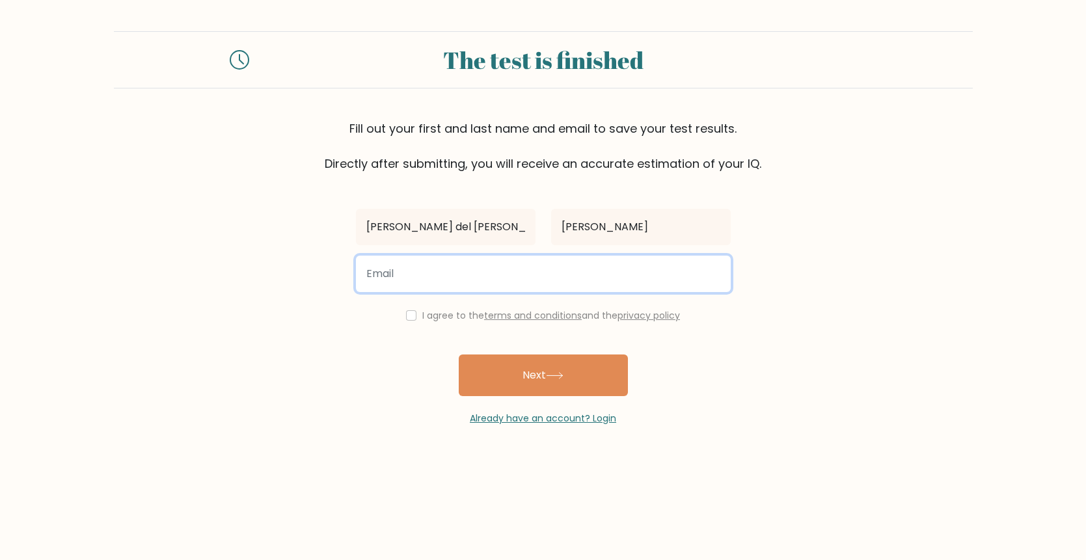
click at [397, 290] on input "email" at bounding box center [543, 274] width 375 height 36
type input "[PERSON_NAME][EMAIL_ADDRESS][DOMAIN_NAME]"
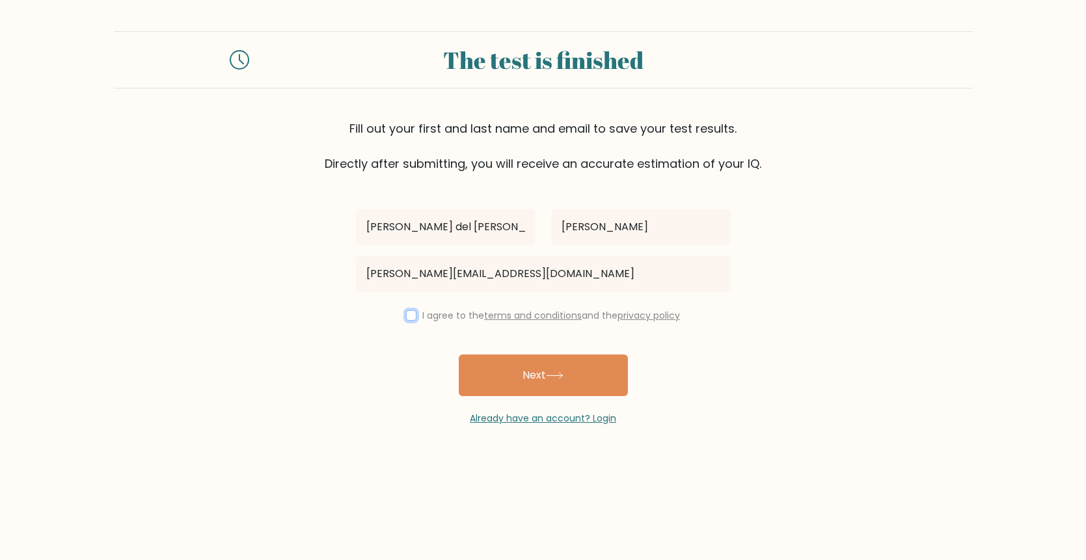
click at [407, 319] on input "checkbox" at bounding box center [411, 315] width 10 height 10
checkbox input "true"
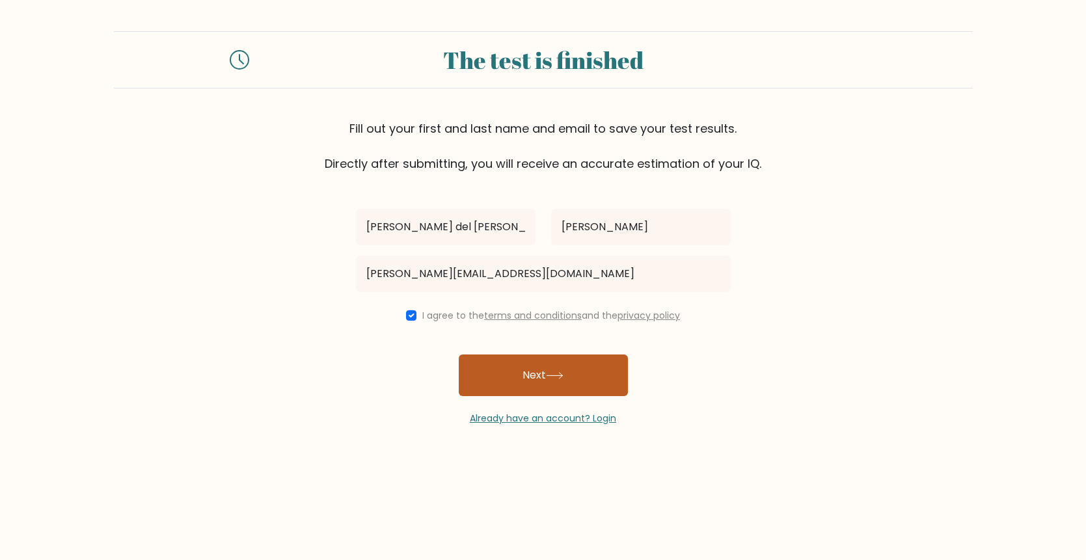
click at [514, 379] on button "Next" at bounding box center [543, 375] width 169 height 42
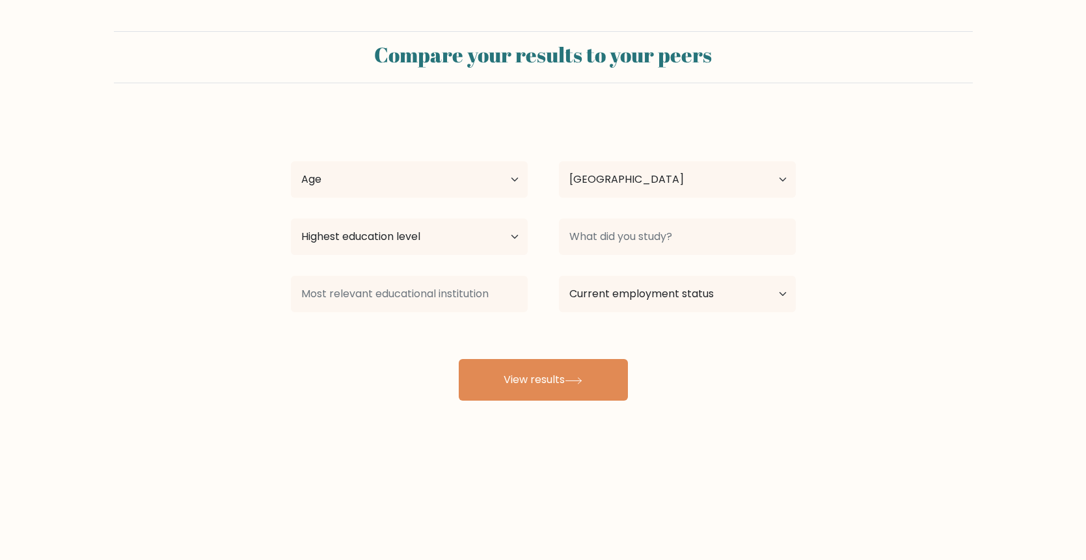
select select "GT"
click at [500, 180] on select "Age Under [DEMOGRAPHIC_DATA] [DEMOGRAPHIC_DATA] [DEMOGRAPHIC_DATA] [DEMOGRAPHIC…" at bounding box center [409, 179] width 237 height 36
select select "35_44"
click at [291, 161] on select "Age Under [DEMOGRAPHIC_DATA] [DEMOGRAPHIC_DATA] [DEMOGRAPHIC_DATA] [DEMOGRAPHIC…" at bounding box center [409, 179] width 237 height 36
click at [470, 236] on select "Highest education level No schooling Primary Lower Secondary Upper Secondary Oc…" at bounding box center [409, 237] width 237 height 36
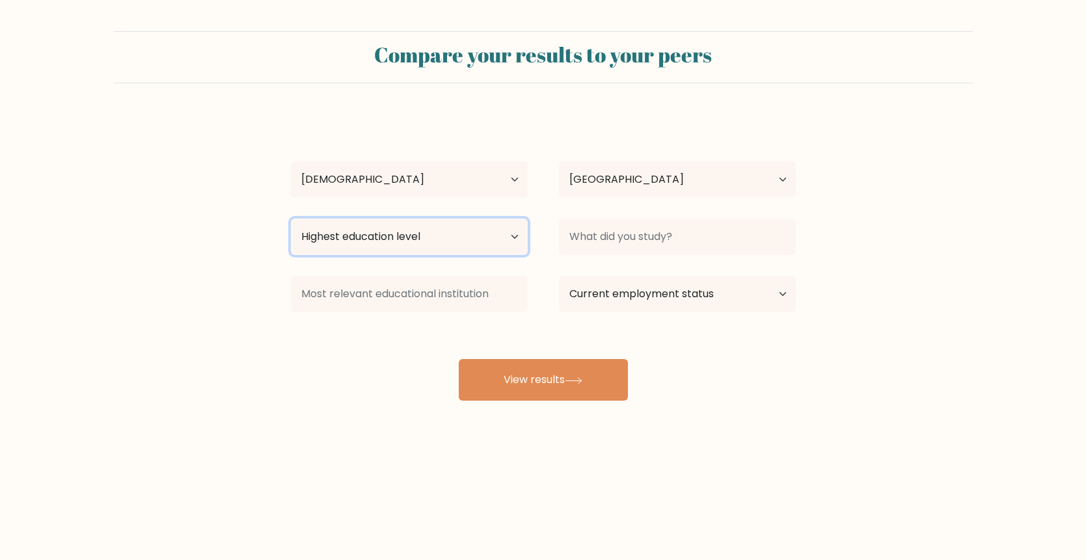
select select "bachelors_degree"
click at [291, 219] on select "Highest education level No schooling Primary Lower Secondary Upper Secondary Oc…" at bounding box center [409, 237] width 237 height 36
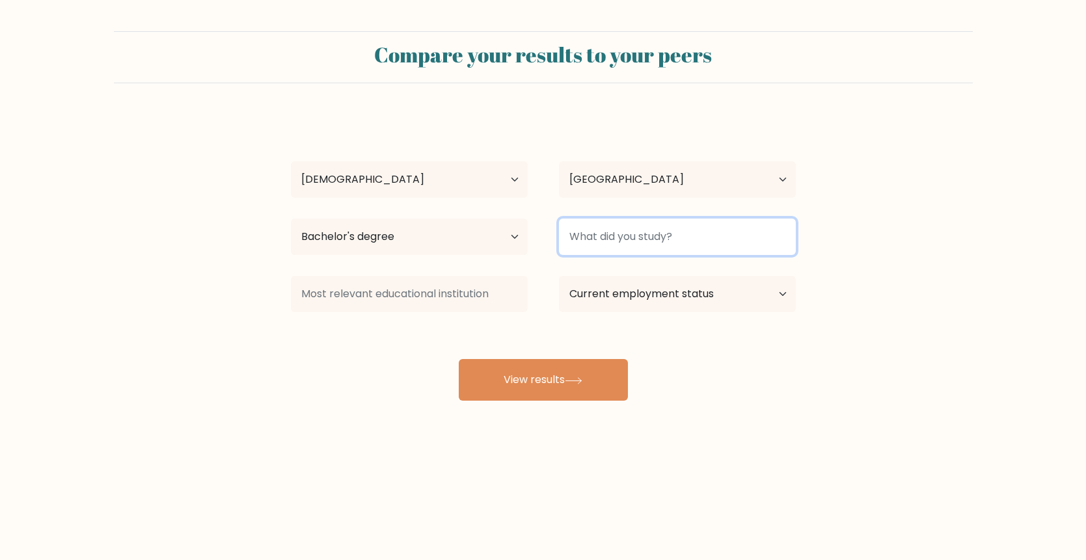
click at [656, 241] on input at bounding box center [677, 237] width 237 height 36
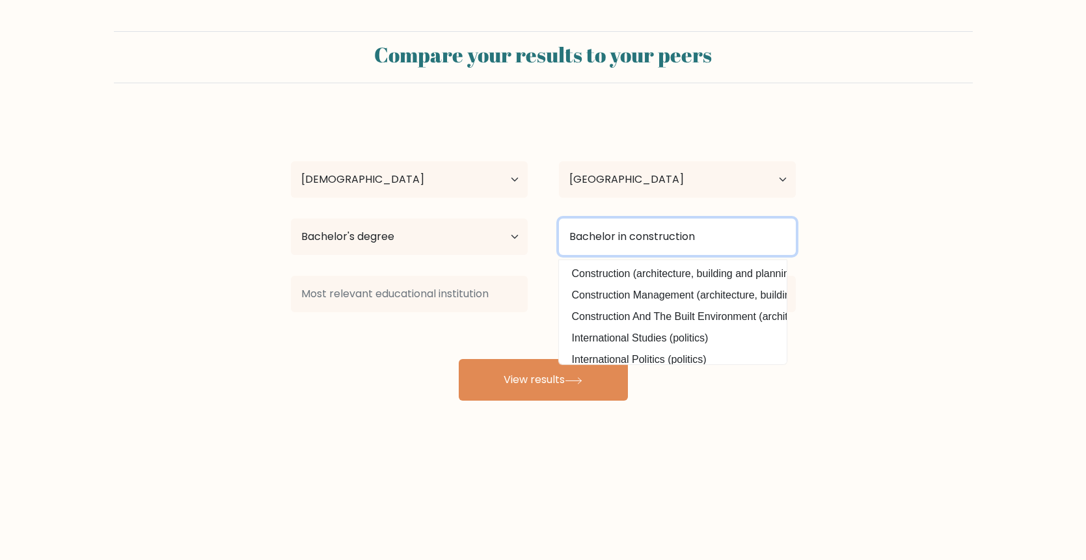
type input "Bachelor in construction"
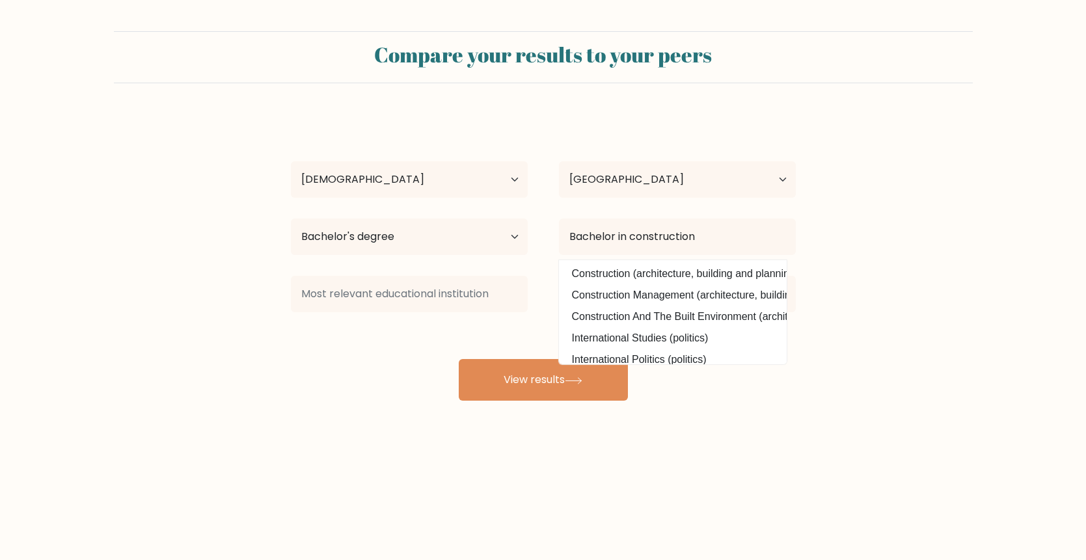
click at [734, 426] on div "Compare your results to your peers [PERSON_NAME] del [PERSON_NAME] Age Under [D…" at bounding box center [543, 246] width 1086 height 493
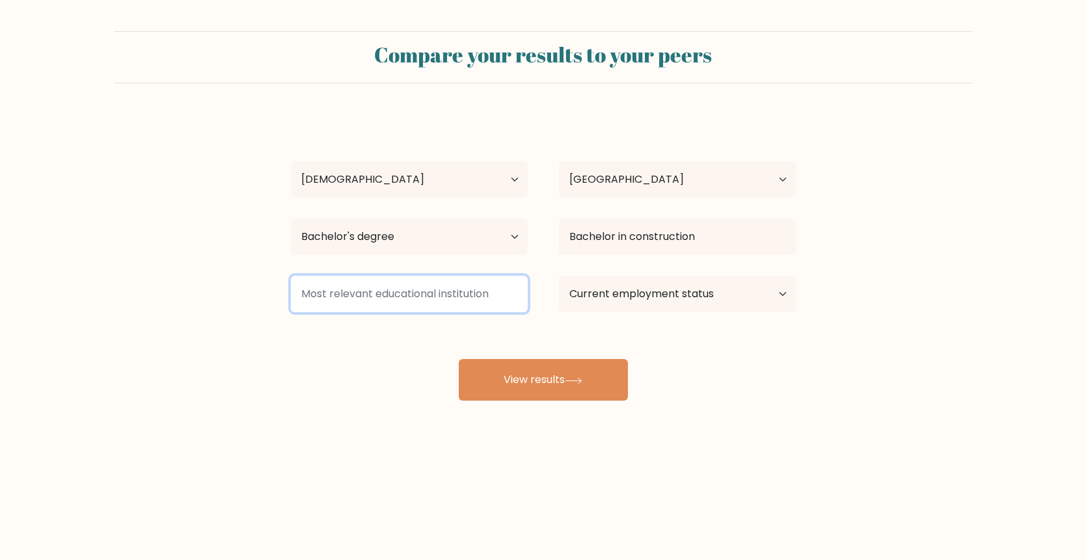
click at [440, 296] on input at bounding box center [409, 294] width 237 height 36
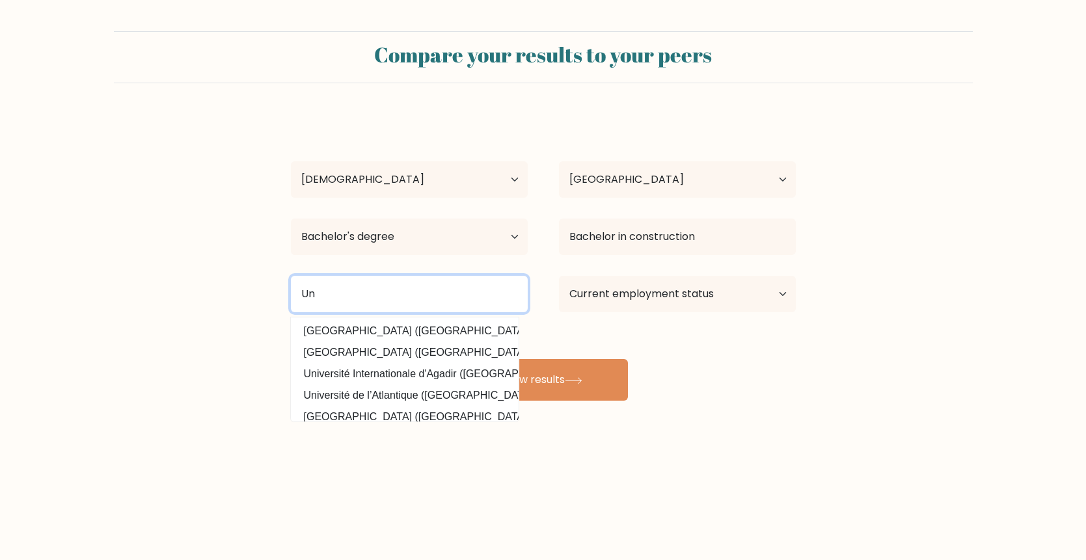
type input "U"
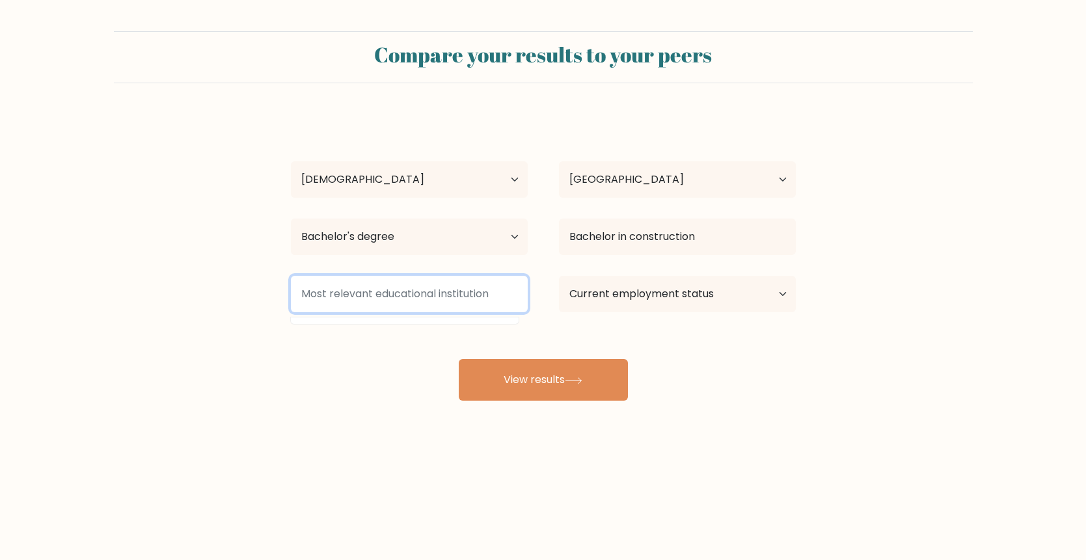
type input "s"
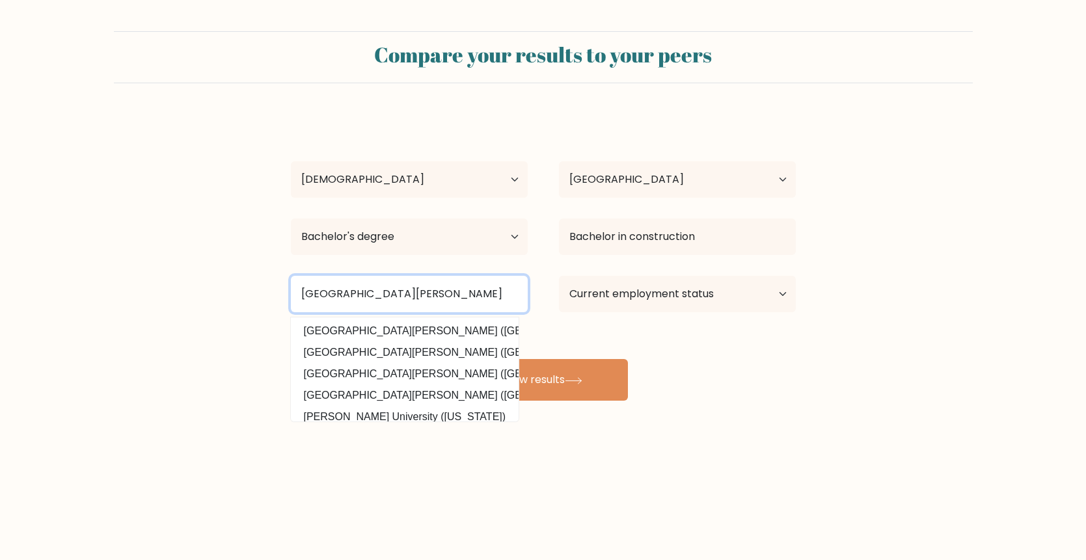
type input "[GEOGRAPHIC_DATA][PERSON_NAME]"
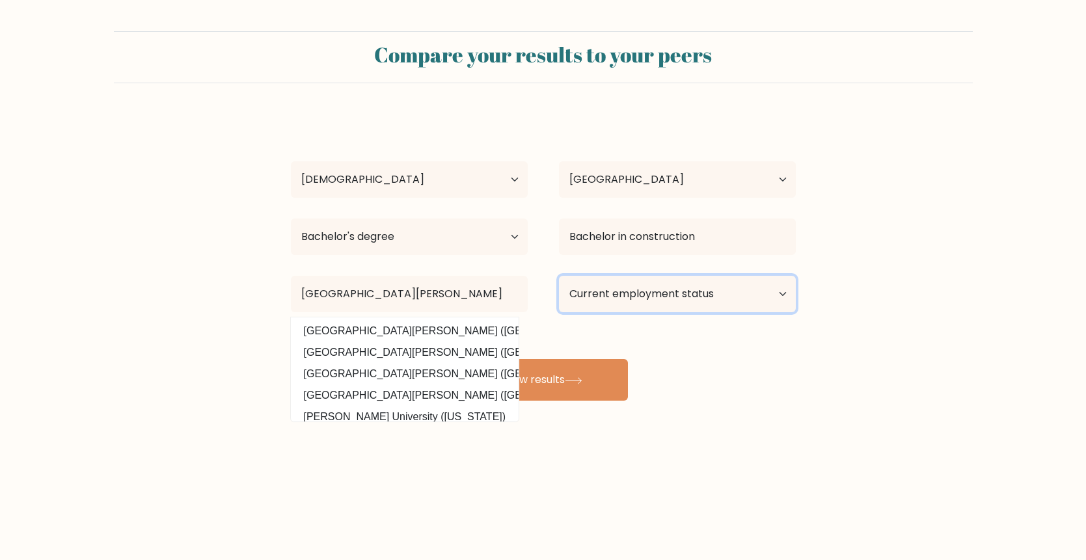
click at [669, 299] on select "Current employment status Employed Student Retired Other / prefer not to answer" at bounding box center [677, 294] width 237 height 36
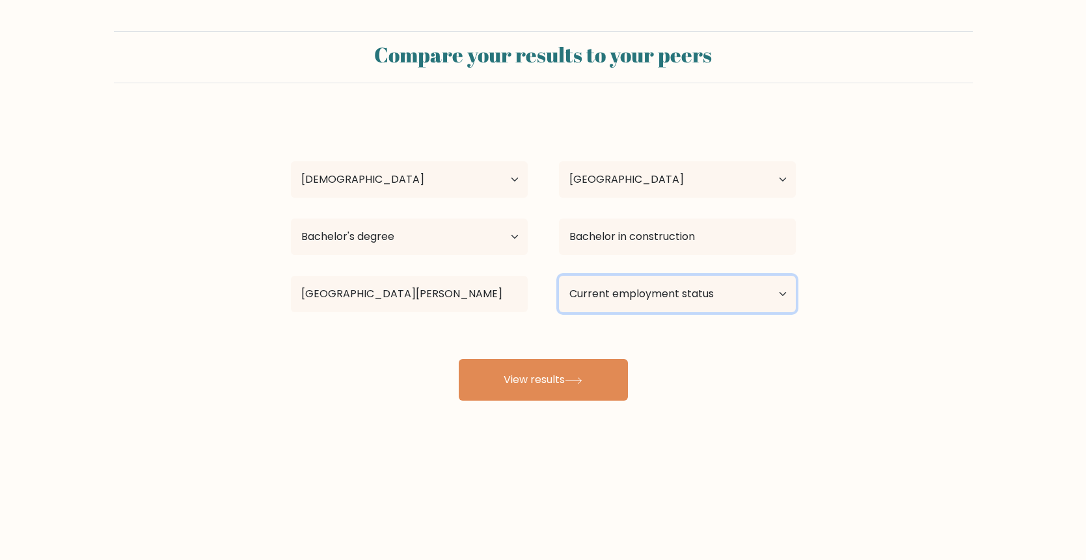
select select "other"
click at [559, 276] on select "Current employment status Employed Student Retired Other / prefer not to answer" at bounding box center [677, 294] width 237 height 36
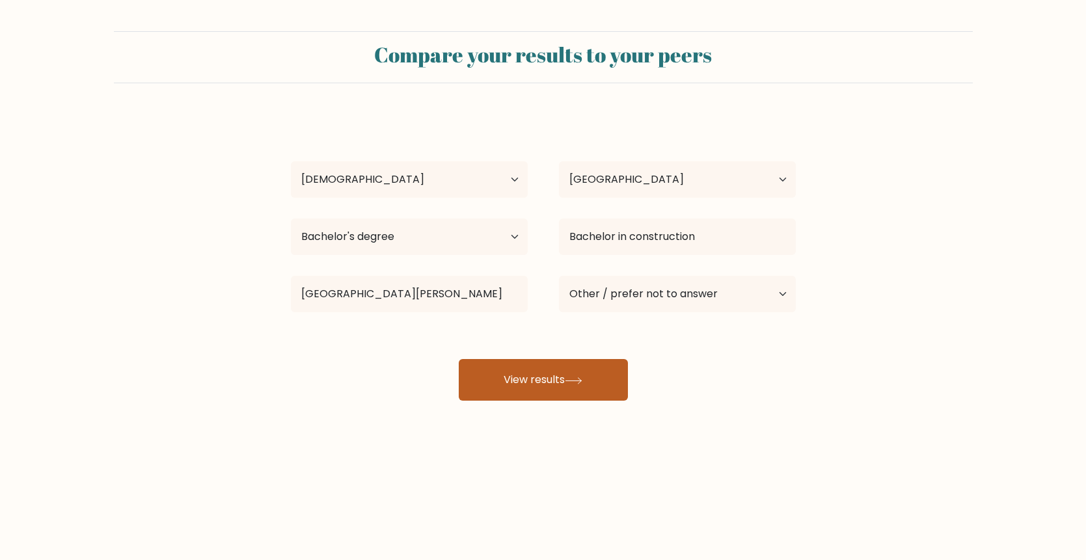
click at [573, 381] on icon at bounding box center [574, 380] width 18 height 7
